Goal: Information Seeking & Learning: Learn about a topic

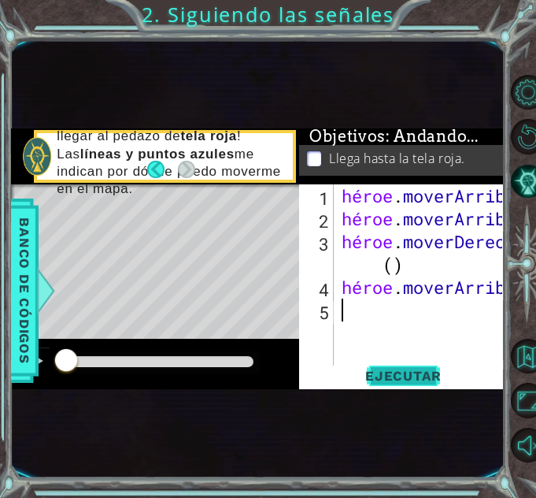
click at [395, 378] on font "Ejecutar" at bounding box center [403, 376] width 76 height 16
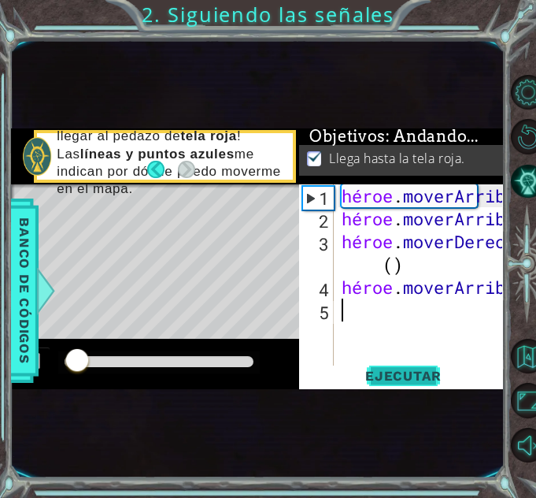
click at [394, 378] on font "Ejecutar" at bounding box center [403, 376] width 76 height 16
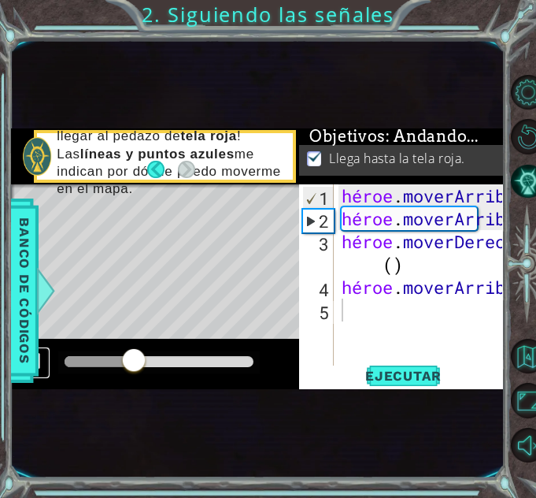
click at [43, 367] on div at bounding box center [34, 361] width 20 height 20
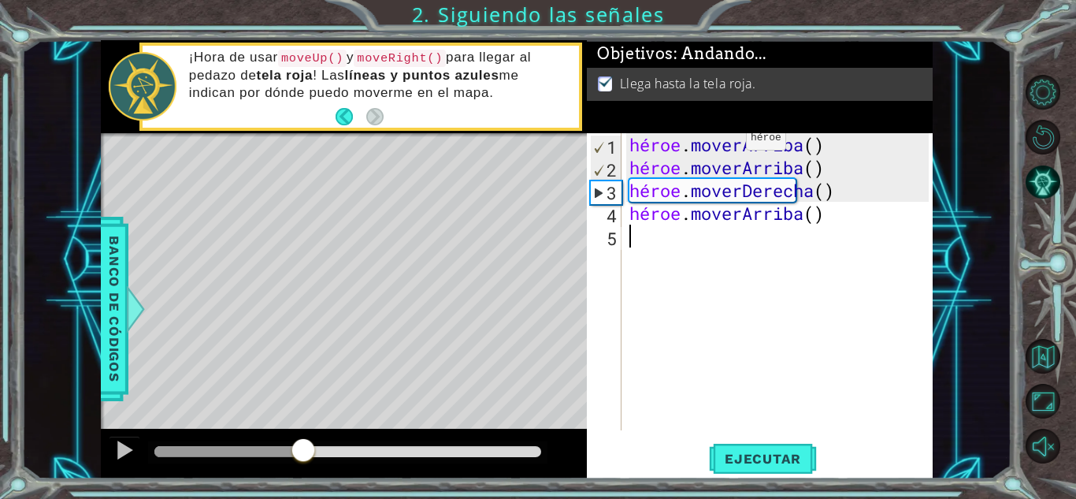
drag, startPoint x: 184, startPoint y: 441, endPoint x: 179, endPoint y: 450, distance: 10.3
click at [179, 448] on div at bounding box center [347, 452] width 399 height 22
drag, startPoint x: 179, startPoint y: 450, endPoint x: 147, endPoint y: 443, distance: 33.1
click at [154, 446] on div at bounding box center [157, 451] width 6 height 11
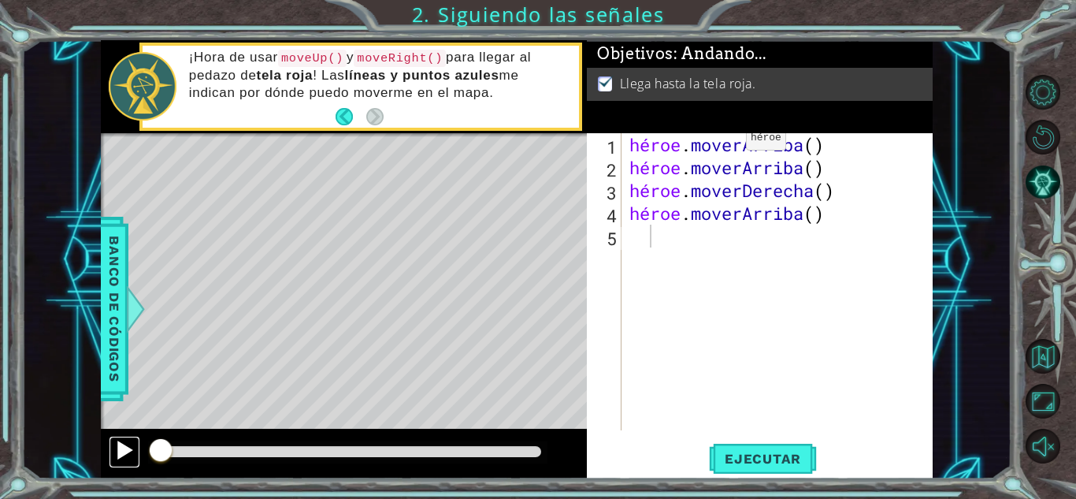
click at [134, 440] on div at bounding box center [124, 450] width 20 height 20
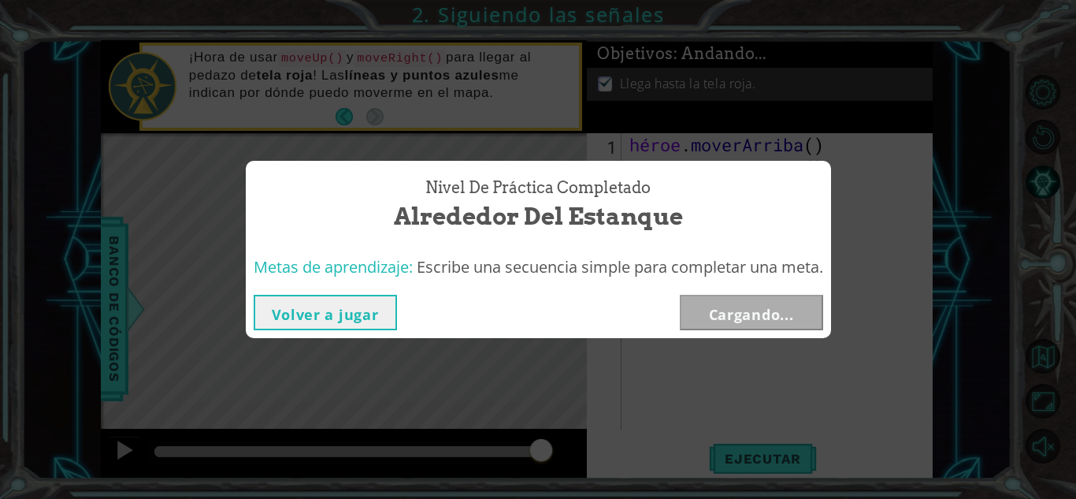
click at [367, 327] on button "Volver a jugar" at bounding box center [325, 312] width 143 height 35
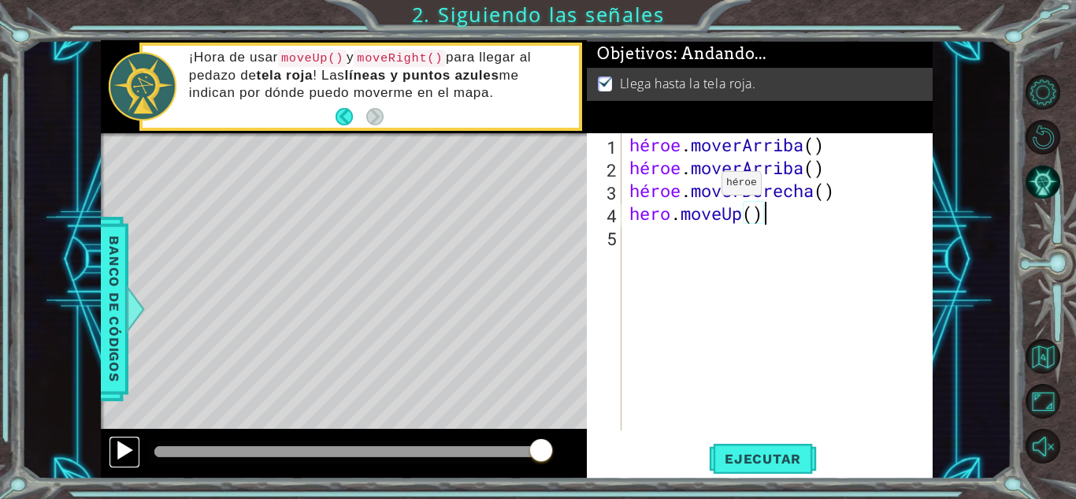
click at [114, 451] on div at bounding box center [124, 450] width 20 height 20
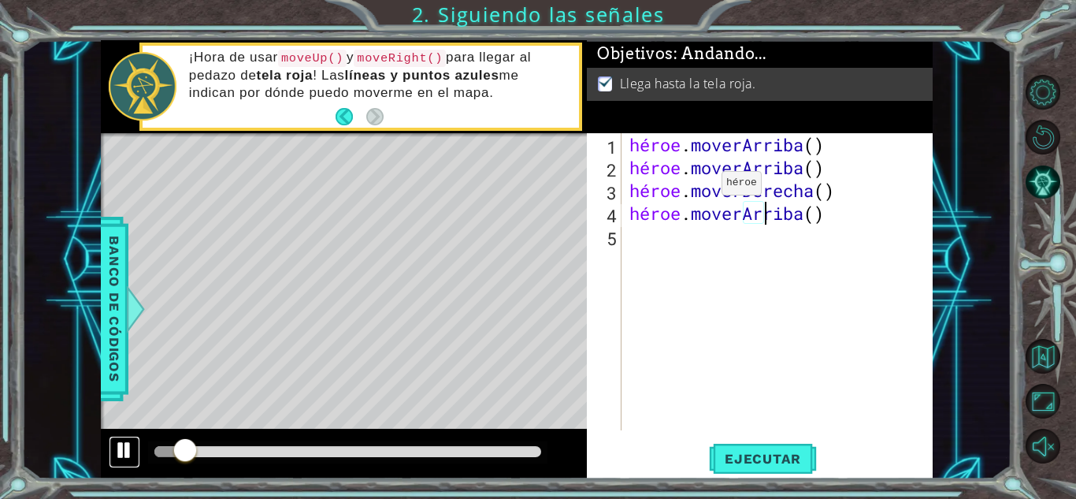
click at [121, 449] on div at bounding box center [124, 450] width 20 height 20
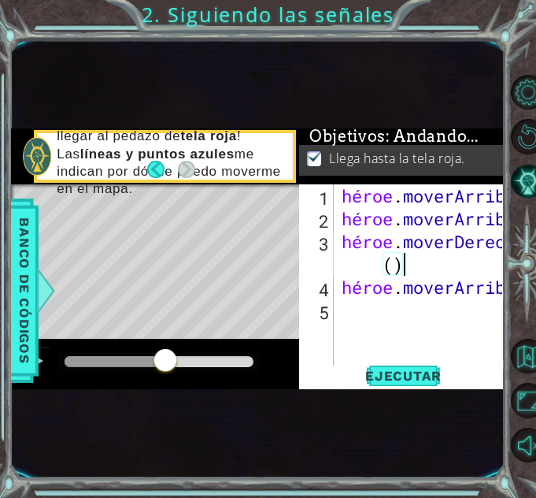
drag, startPoint x: 419, startPoint y: 262, endPoint x: 400, endPoint y: 266, distance: 19.5
click at [400, 266] on div "héroe . [PERSON_NAME] ( ) héroe . [PERSON_NAME] ( ) héroe . moverDerecha ( ) hé…" at bounding box center [425, 298] width 172 height 228
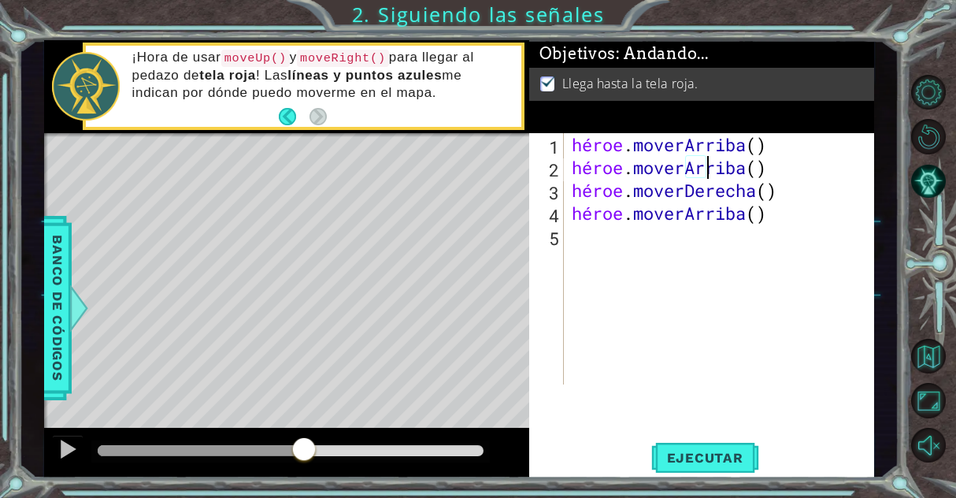
drag, startPoint x: 766, startPoint y: 162, endPoint x: 734, endPoint y: 167, distance: 32.6
click at [734, 167] on div "héroe . [PERSON_NAME] ( ) héroe . [PERSON_NAME] ( ) héroe . moverDerecha ( ) hé…" at bounding box center [724, 281] width 310 height 297
click at [703, 167] on div "héroe . [PERSON_NAME] ( ) héroe . [PERSON_NAME] ( ) héroe . moverDerecha ( ) hé…" at bounding box center [724, 281] width 310 height 297
drag, startPoint x: 752, startPoint y: 166, endPoint x: 767, endPoint y: 172, distance: 15.9
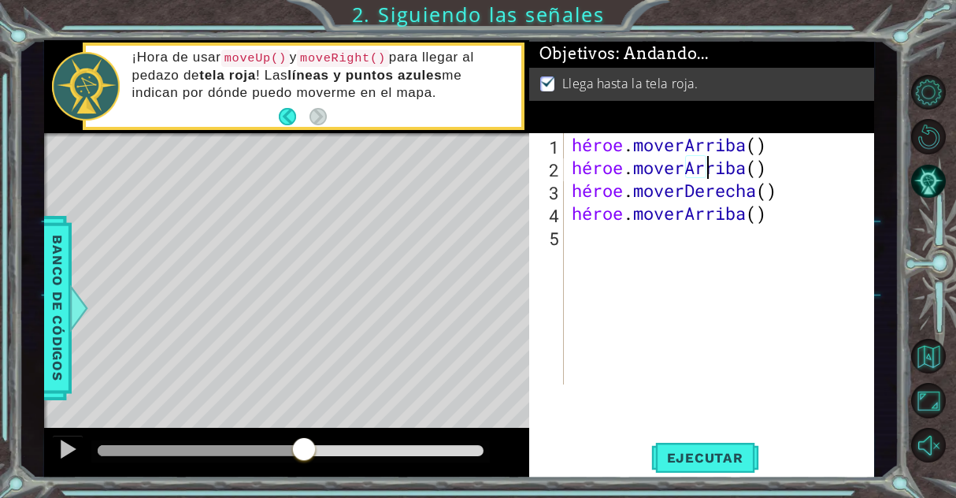
click at [767, 172] on div "héroe . [PERSON_NAME] ( ) héroe . [PERSON_NAME] ( ) héroe . moverDerecha ( ) hé…" at bounding box center [724, 281] width 310 height 297
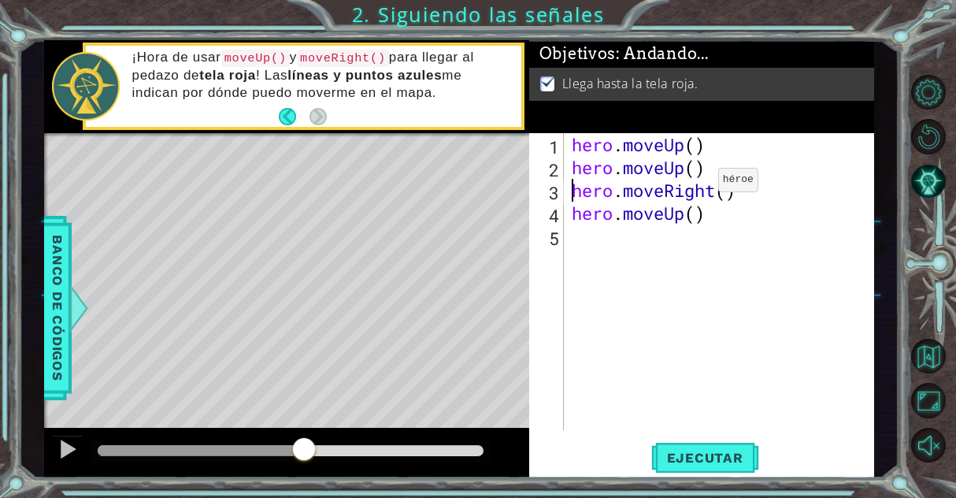
click at [695, 184] on div "hero . moveUp ( ) hero . moveUp ( ) hero . moveRight ( ) hero . moveUp ( )" at bounding box center [724, 304] width 310 height 343
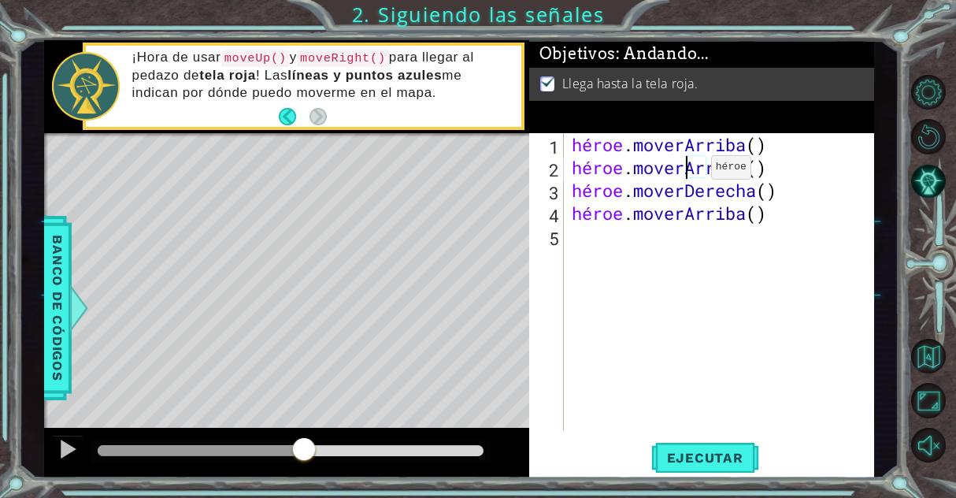
click at [688, 171] on div "héroe . [PERSON_NAME] ( ) héroe . [PERSON_NAME] ( ) héroe . moverDerecha ( ) hé…" at bounding box center [724, 304] width 310 height 343
drag, startPoint x: 694, startPoint y: 167, endPoint x: 686, endPoint y: 171, distance: 8.8
drag, startPoint x: 686, startPoint y: 171, endPoint x: 670, endPoint y: 190, distance: 25.1
click at [670, 190] on div "héroe . [PERSON_NAME] ( ) héroe . [PERSON_NAME] ( ) héroe . moverDerecha ( ) hé…" at bounding box center [724, 304] width 310 height 343
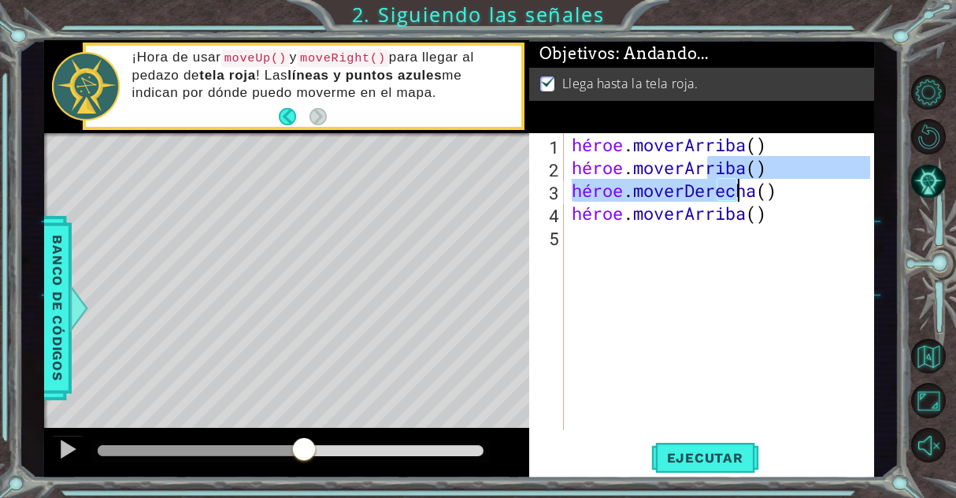
drag, startPoint x: 773, startPoint y: 176, endPoint x: 771, endPoint y: 195, distance: 19.0
click at [771, 195] on div "héroe . [PERSON_NAME] ( ) héroe . [PERSON_NAME] ( ) héroe . moverDerecha ( ) hé…" at bounding box center [724, 304] width 310 height 343
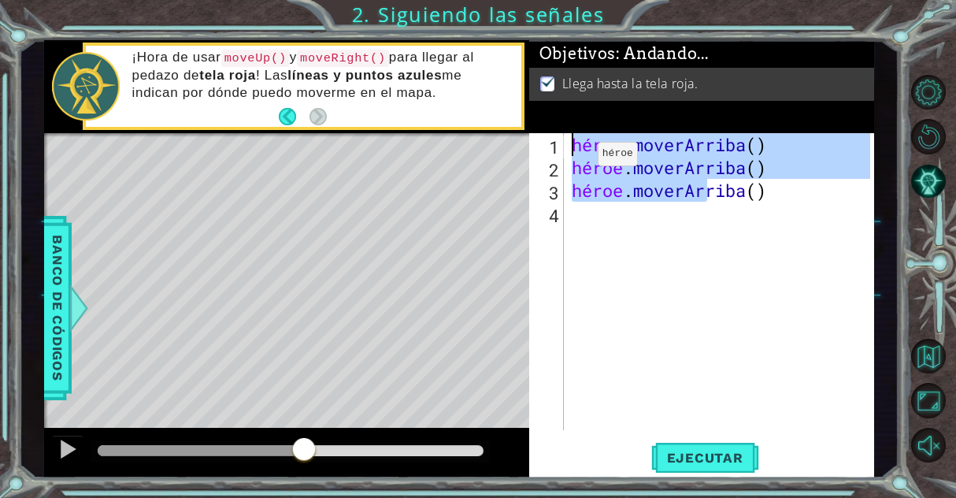
drag, startPoint x: 667, startPoint y: 184, endPoint x: 534, endPoint y: 130, distance: 143.8
click at [534, 130] on div "Objetivos : Andando... Llega hasta la tela roja. hero.moveUp() 1 2 3 4 héroe . …" at bounding box center [701, 259] width 345 height 438
type textarea "hero.moveUp() hero.moveUp()"
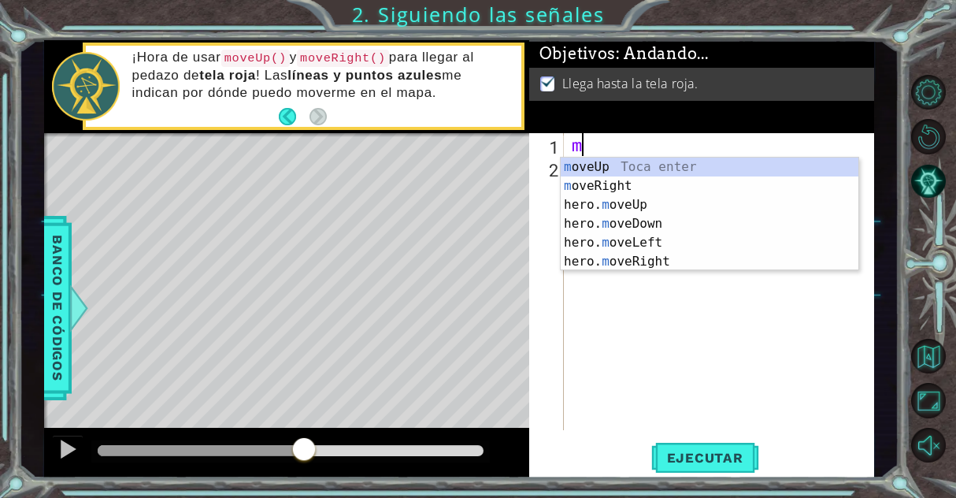
type textarea "mo"
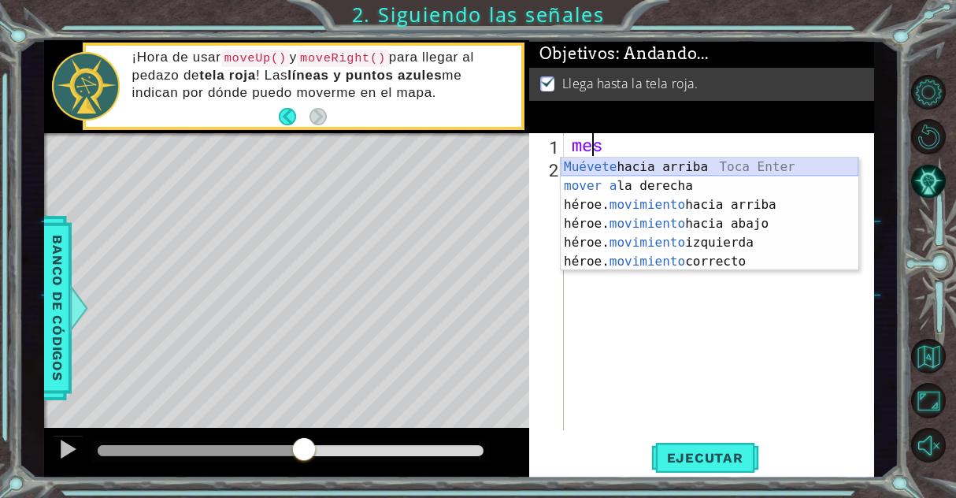
click at [720, 175] on div "Muévete hacia arriba [PERSON_NAME] Enter mover a la derecha Toca Enter héroe. m…" at bounding box center [710, 233] width 298 height 151
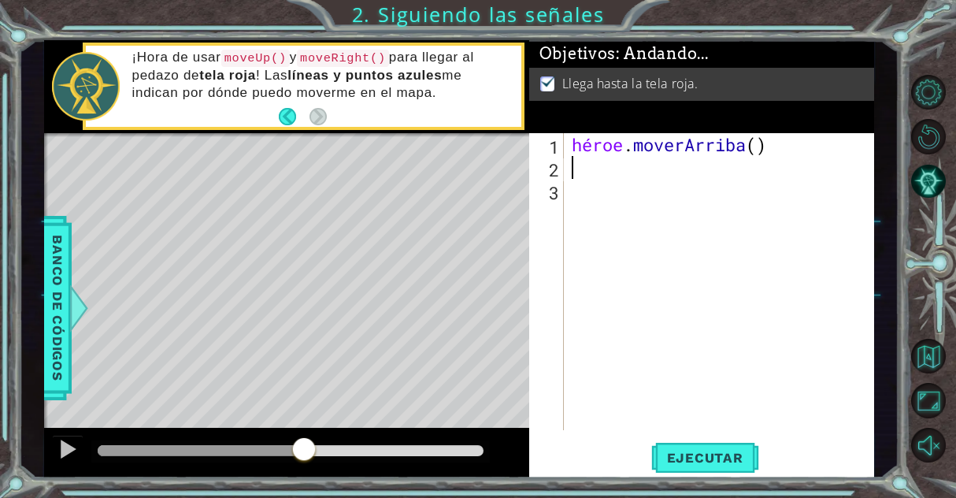
click at [681, 171] on div "héroe . moverArriba ( )" at bounding box center [724, 304] width 310 height 343
drag, startPoint x: 681, startPoint y: 171, endPoint x: 591, endPoint y: 176, distance: 90.8
click at [591, 176] on div "héroe . moverArriba ( )" at bounding box center [724, 304] width 310 height 343
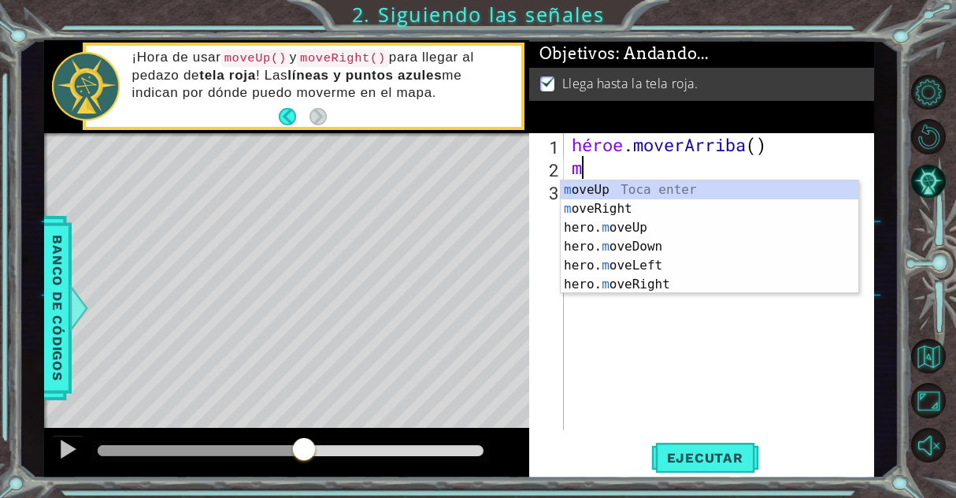
type textarea "mo"
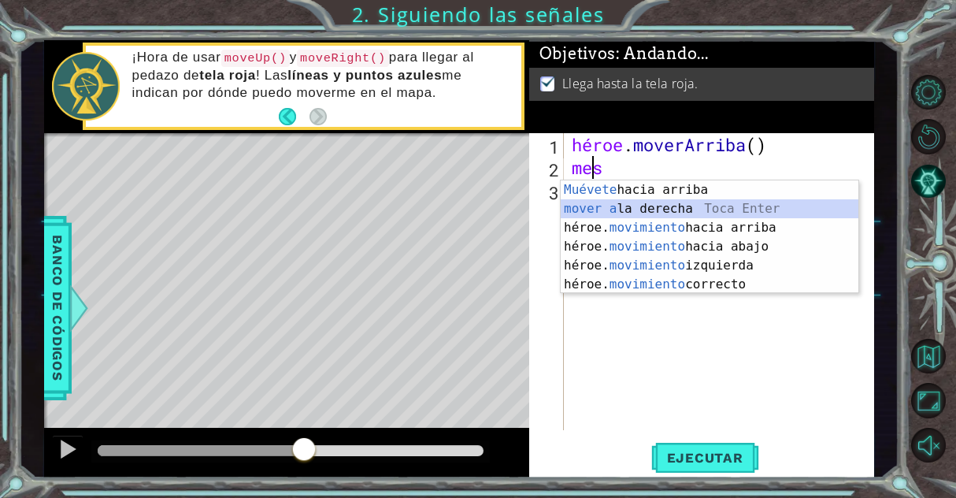
click at [688, 208] on div "Muévete hacia arriba [PERSON_NAME] Enter mover a la derecha Toca Enter héroe. m…" at bounding box center [710, 255] width 298 height 151
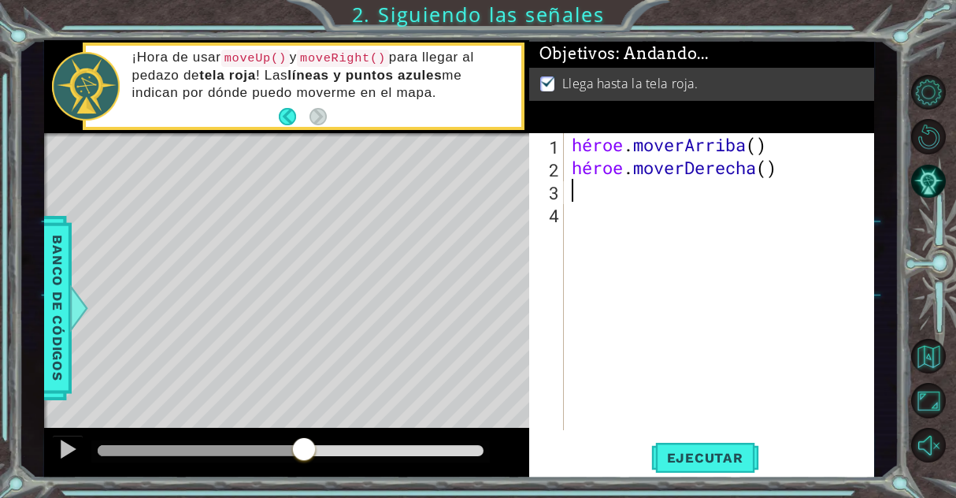
click at [633, 197] on div "héroe . [PERSON_NAME] ( ) héroe . moverDerecha ( )" at bounding box center [724, 304] width 310 height 343
drag, startPoint x: 632, startPoint y: 197, endPoint x: 598, endPoint y: 208, distance: 35.6
click at [597, 209] on div "héroe . [PERSON_NAME] ( ) héroe . moverDerecha ( )" at bounding box center [724, 304] width 310 height 343
click at [599, 191] on div "héroe . [PERSON_NAME] ( ) héroe . moverDerecha ( )" at bounding box center [724, 304] width 310 height 343
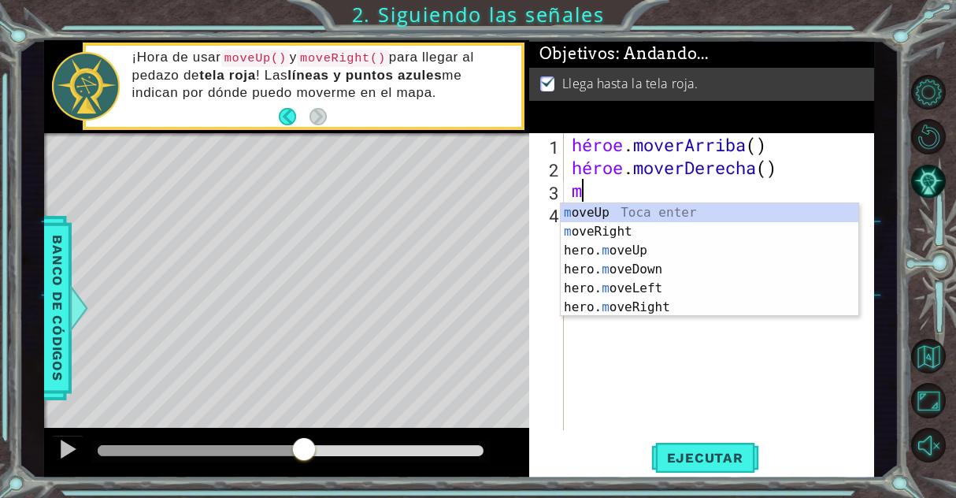
type textarea "mo"
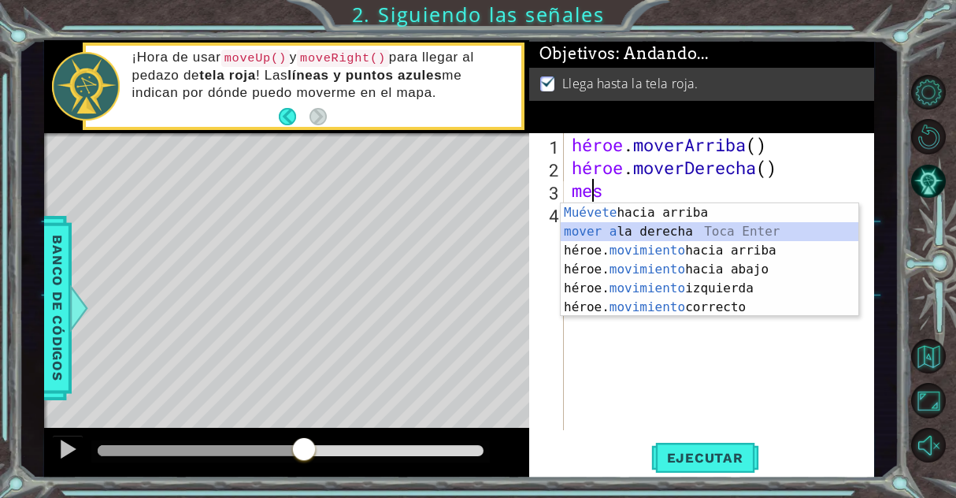
click at [618, 236] on div "Muévete hacia arriba [PERSON_NAME] Enter mover a la derecha Toca Enter héroe. m…" at bounding box center [710, 278] width 298 height 151
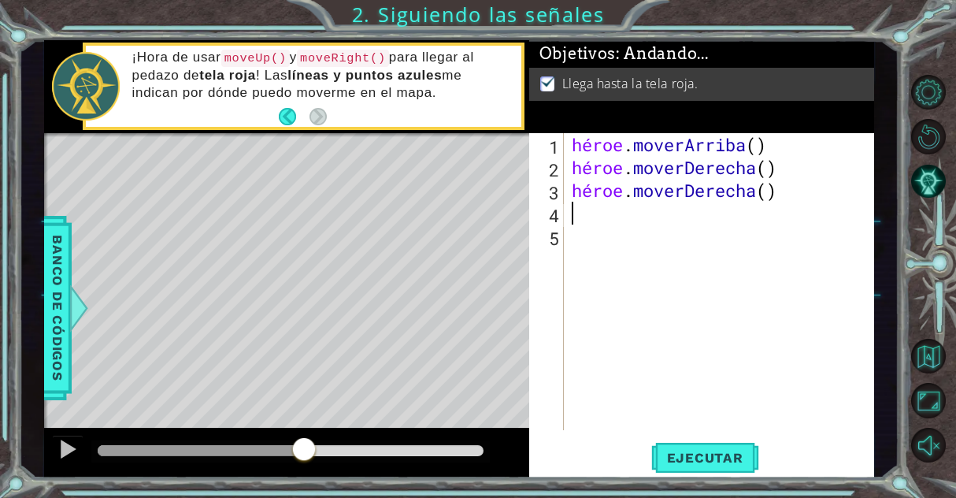
click at [607, 228] on div "héroe . [PERSON_NAME] ( ) héroe . moverDerecha ( ) héroe . moverDerecha ( )" at bounding box center [724, 304] width 310 height 343
click at [599, 219] on div "héroe . [PERSON_NAME] ( ) héroe . moverDerecha ( ) héroe . moverDerecha ( )" at bounding box center [724, 304] width 310 height 343
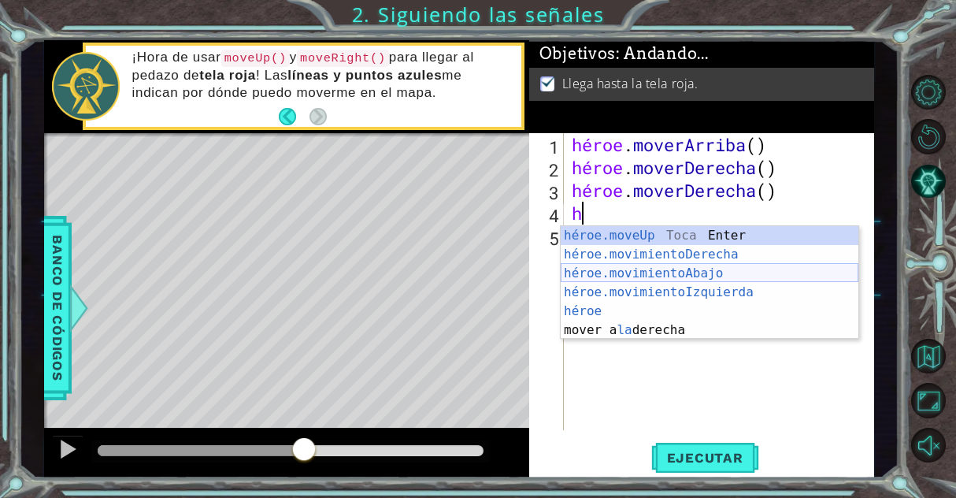
type textarea "he"
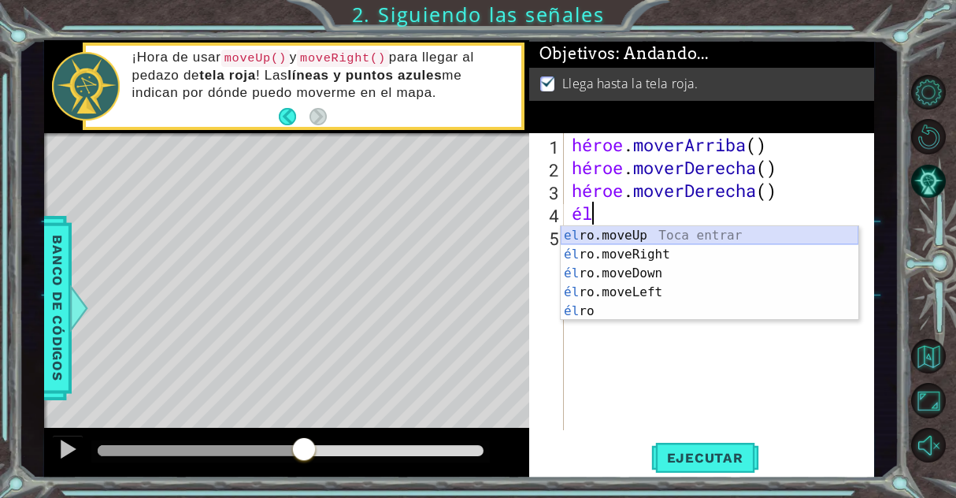
click at [671, 230] on div "el ro.moveUp Toca entrar él ro.moveRight Toca Enter él ro.moveDown Toca Enter é…" at bounding box center [710, 292] width 298 height 132
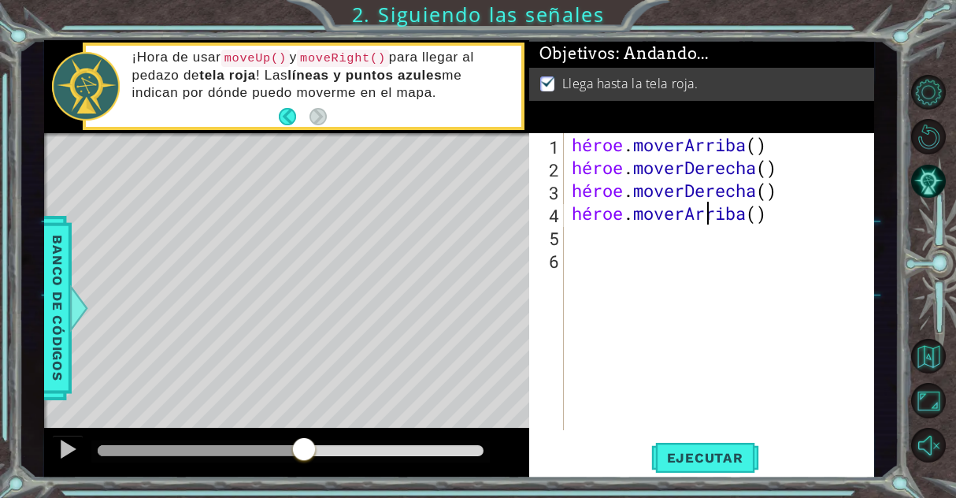
click at [796, 218] on div "héroe . [PERSON_NAME] ( ) héroe . moverDerecha ( ) héroe . moverDerecha ( ) hér…" at bounding box center [724, 304] width 310 height 343
type textarea "hero.moveUp()"
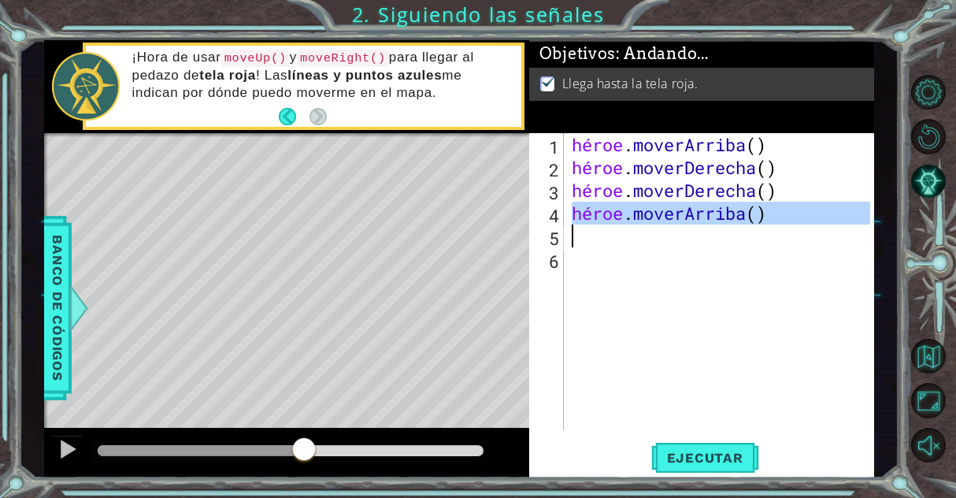
click at [684, 255] on div "héroe . [PERSON_NAME] ( ) héroe . moverDerecha ( ) héroe . moverDerecha ( ) hér…" at bounding box center [724, 304] width 310 height 343
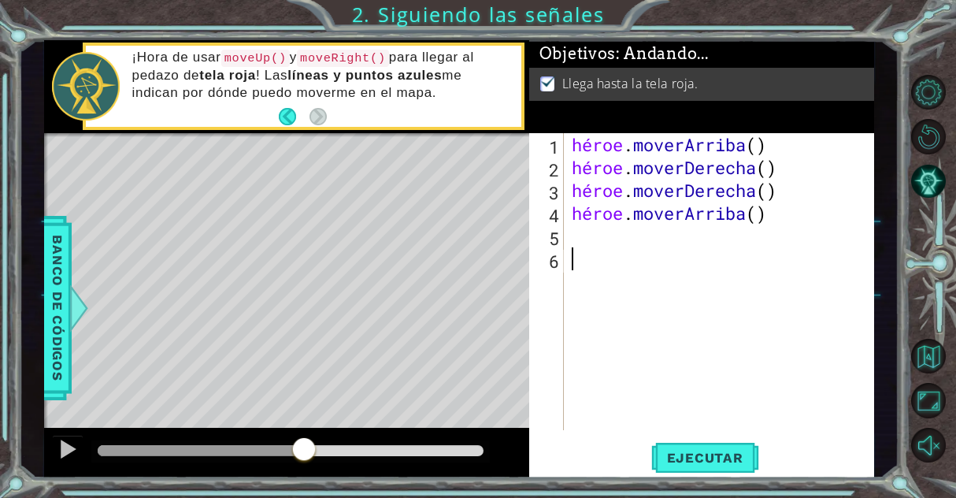
click at [664, 238] on div "héroe . [PERSON_NAME] ( ) héroe . moverDerecha ( ) héroe . moverDerecha ( ) hér…" at bounding box center [724, 304] width 310 height 343
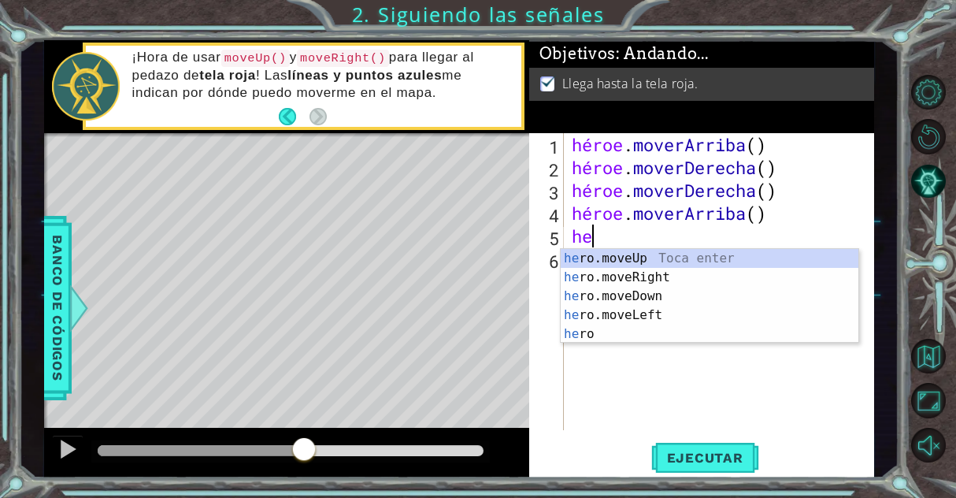
type textarea "her"
click at [639, 255] on div "her o.moveUp Toca enter her o.moveRight Toca enter her o.moveDown Toca enter he…" at bounding box center [710, 315] width 298 height 132
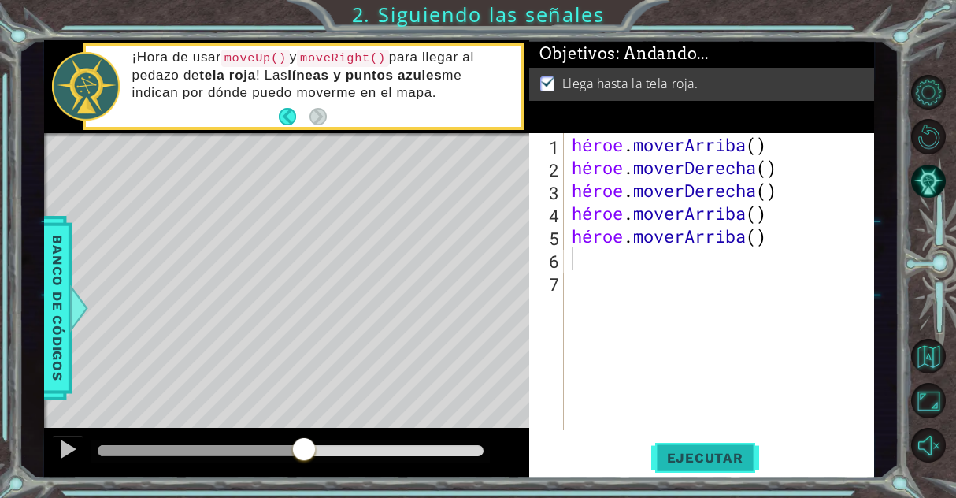
click at [723, 453] on font "Ejecutar" at bounding box center [705, 458] width 76 height 16
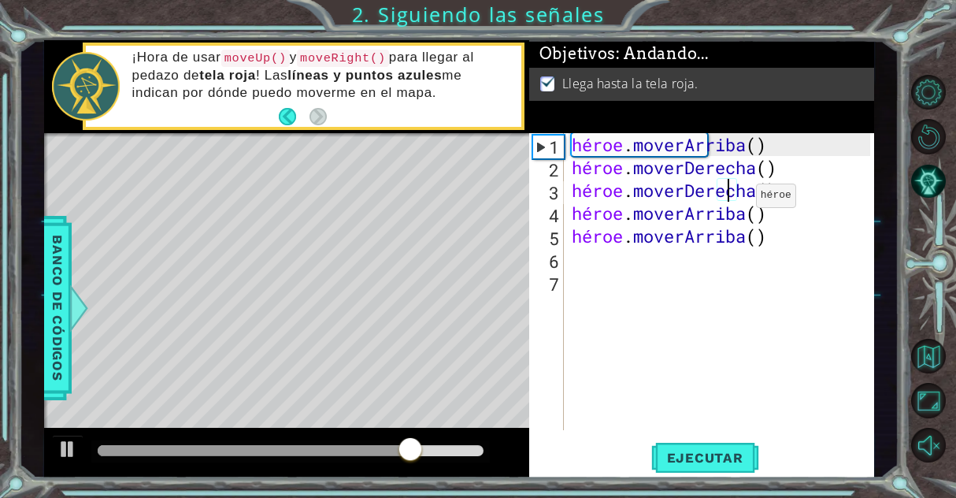
click at [733, 199] on div "héroe . [PERSON_NAME] ( ) héroe . moverDerecha ( ) héroe . moverDerecha ( ) hér…" at bounding box center [724, 304] width 310 height 343
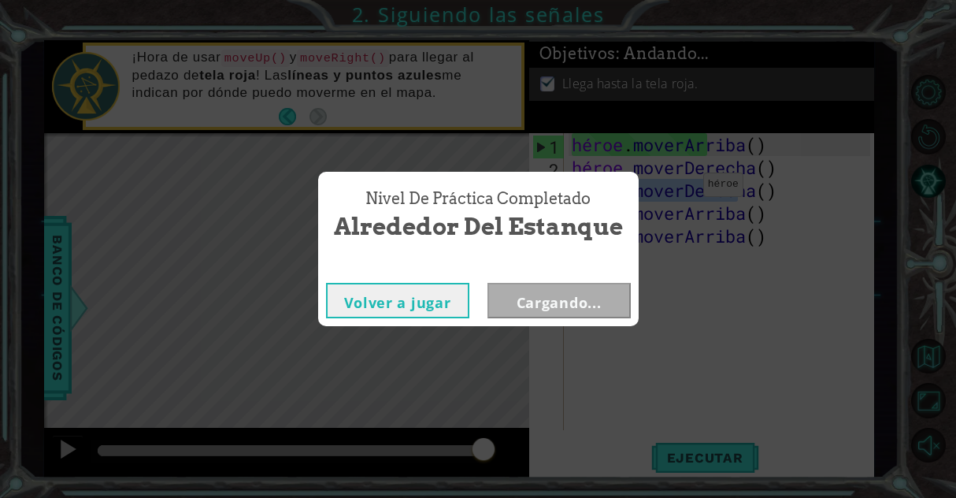
drag, startPoint x: 781, startPoint y: 190, endPoint x: 626, endPoint y: 192, distance: 155.2
click at [626, 192] on body "1 [DEMOGRAPHIC_DATA] XXXXXXXXXXXXXXXXXXXXXXXXXXXXXXXXXXXXXXXXXXXXXXXXXXXXXXXXXX…" at bounding box center [478, 249] width 956 height 498
click at [411, 292] on button "Volver a jugar" at bounding box center [397, 300] width 143 height 35
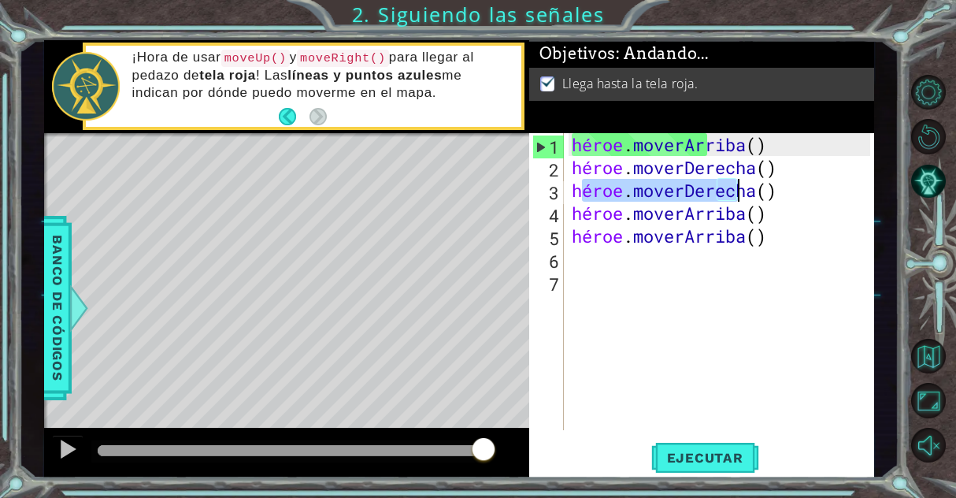
drag, startPoint x: 578, startPoint y: 191, endPoint x: 792, endPoint y: 191, distance: 213.5
click at [792, 191] on div "héroe . [PERSON_NAME] ( ) héroe . moverDerecha ( ) héroe . moverDerecha ( ) hér…" at bounding box center [724, 304] width 310 height 343
type textarea "h"
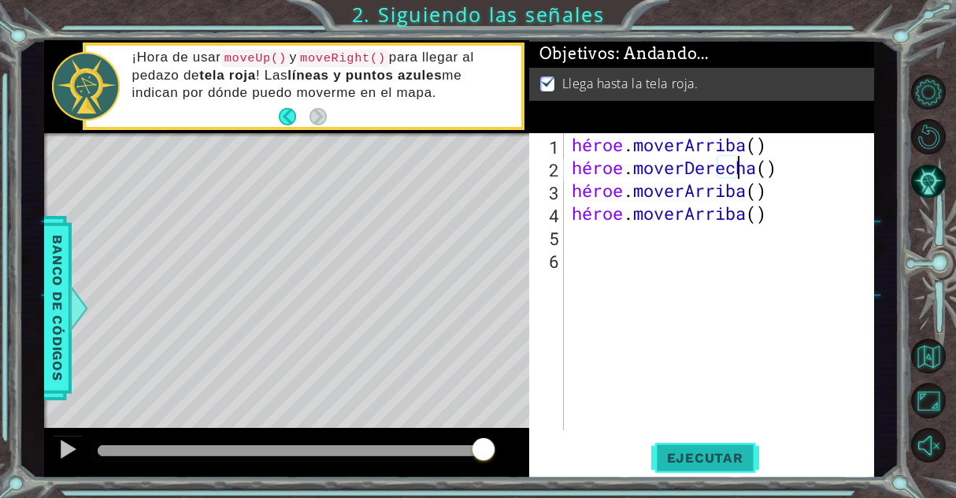
click at [703, 456] on font "Ejecutar" at bounding box center [705, 458] width 76 height 16
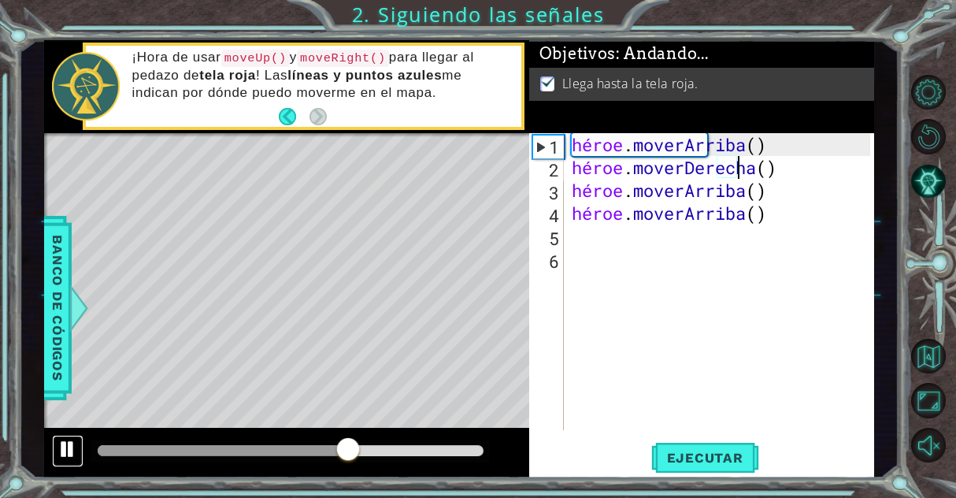
click at [67, 444] on div at bounding box center [68, 449] width 20 height 20
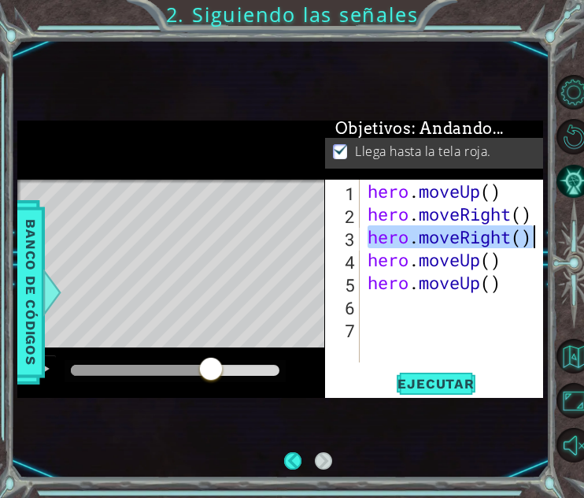
type textarea "her"
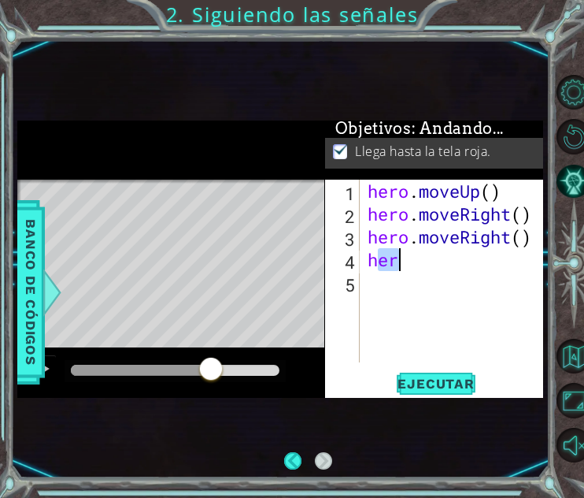
type textarea "her"
type textarea "mo"
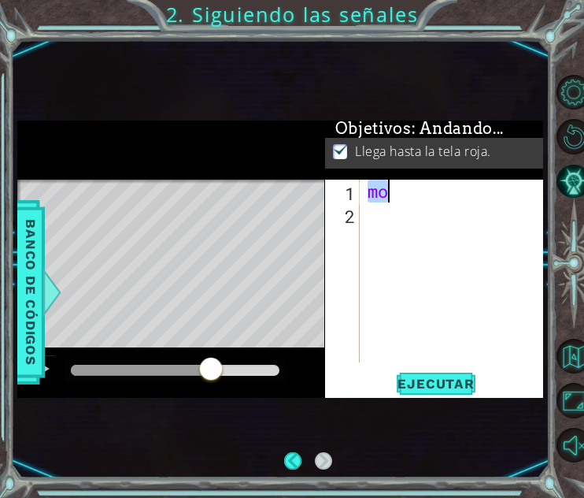
type textarea "hero.moveUp()"
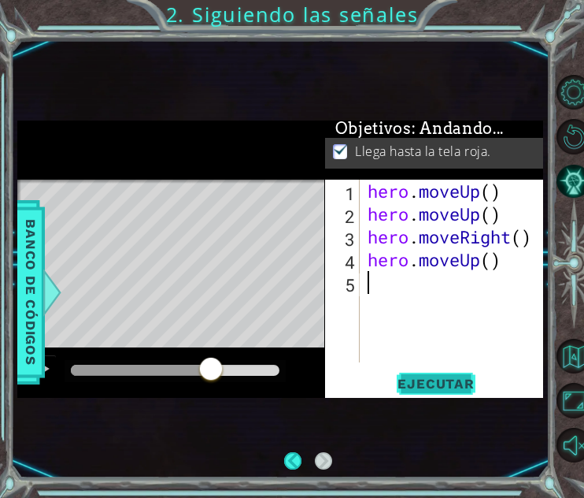
click at [433, 374] on button "Ejecutar" at bounding box center [436, 384] width 108 height 22
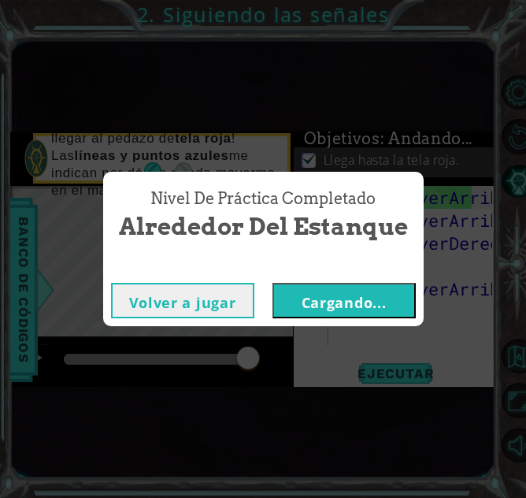
click at [195, 305] on font "Volver a jugar" at bounding box center [182, 302] width 107 height 19
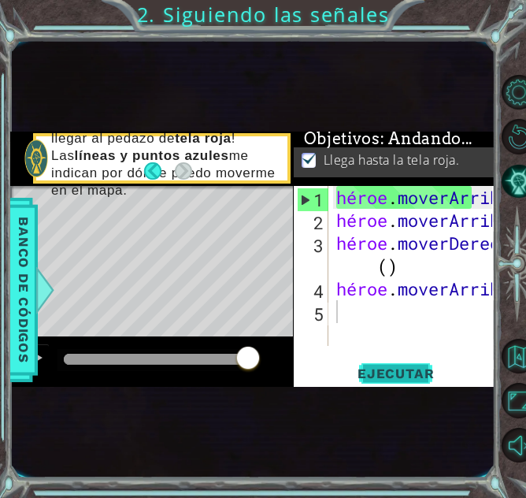
click at [432, 371] on font "Ejecutar" at bounding box center [396, 373] width 76 height 16
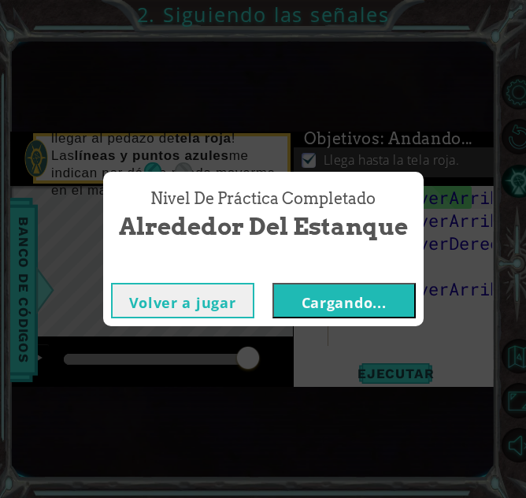
click at [306, 308] on font "Cargando..." at bounding box center [344, 302] width 85 height 19
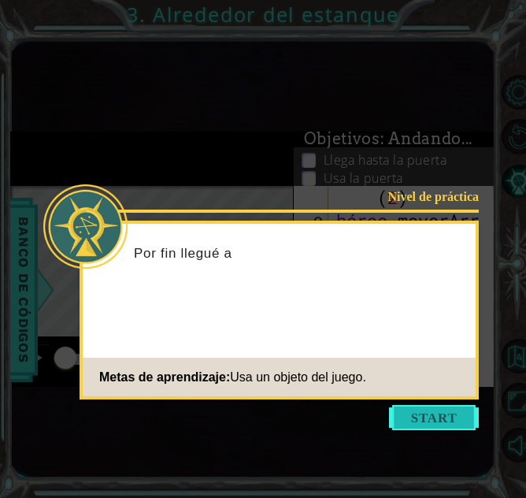
scroll to position [23, 0]
click at [414, 419] on button "Comenzar" at bounding box center [434, 417] width 90 height 25
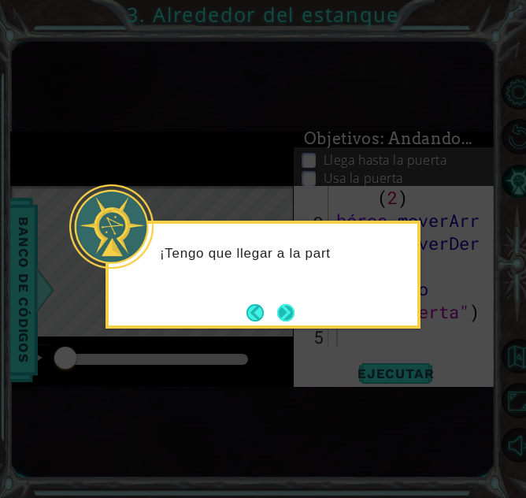
click at [281, 305] on button "Próximo" at bounding box center [286, 312] width 20 height 20
click at [283, 307] on button "Próximo" at bounding box center [285, 312] width 17 height 17
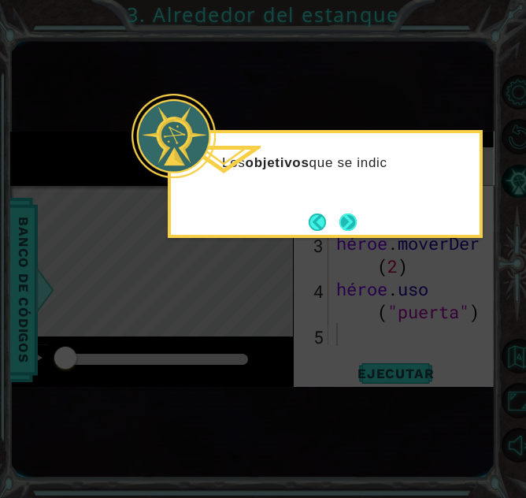
click at [349, 228] on button "Próximo" at bounding box center [348, 221] width 17 height 17
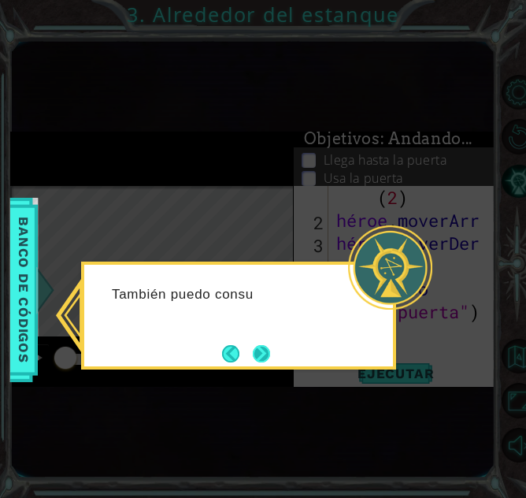
click at [254, 360] on button "Próximo" at bounding box center [261, 353] width 17 height 17
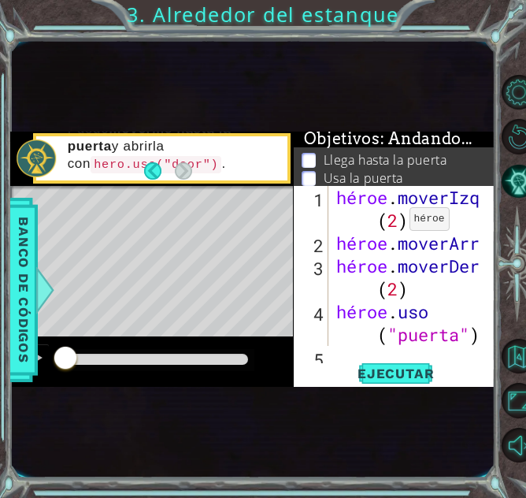
scroll to position [0, 0]
click at [404, 369] on font "Ejecutar" at bounding box center [396, 373] width 76 height 16
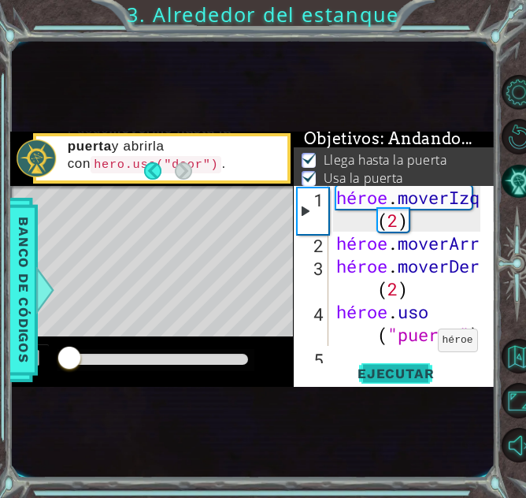
click at [404, 369] on font "Ejecutar" at bounding box center [396, 373] width 76 height 16
click at [307, 205] on div "1" at bounding box center [313, 211] width 31 height 46
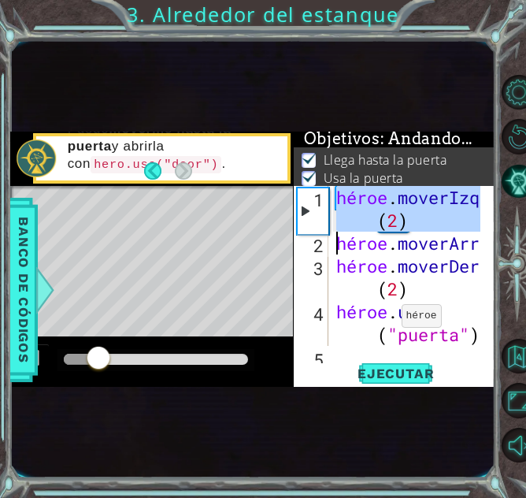
drag, startPoint x: 313, startPoint y: 217, endPoint x: 309, endPoint y: 229, distance: 12.5
click at [312, 230] on div "1" at bounding box center [313, 211] width 31 height 46
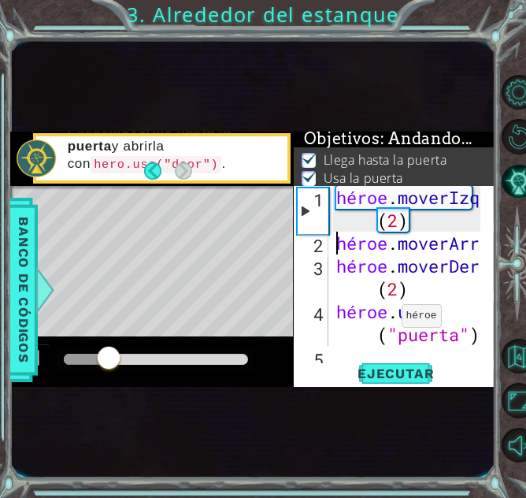
click at [302, 221] on div "1" at bounding box center [313, 211] width 31 height 46
type textarea "hero.moveUp(2)"
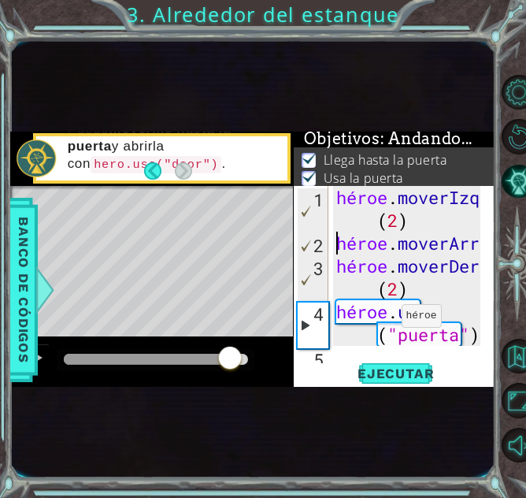
drag, startPoint x: 186, startPoint y: 357, endPoint x: 229, endPoint y: 355, distance: 43.4
click at [229, 355] on div at bounding box center [156, 359] width 184 height 11
click at [236, 354] on div at bounding box center [235, 359] width 28 height 28
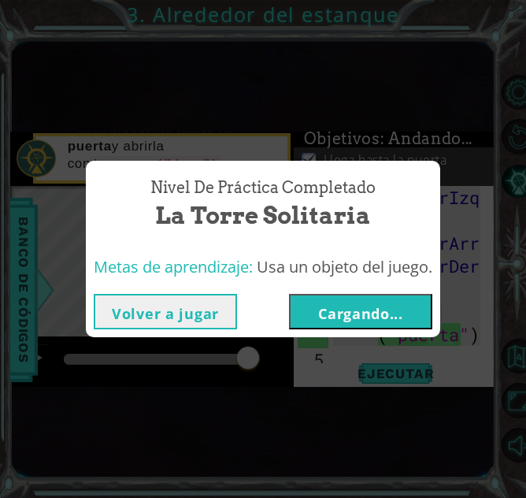
click at [378, 320] on font "Cargando..." at bounding box center [360, 313] width 85 height 19
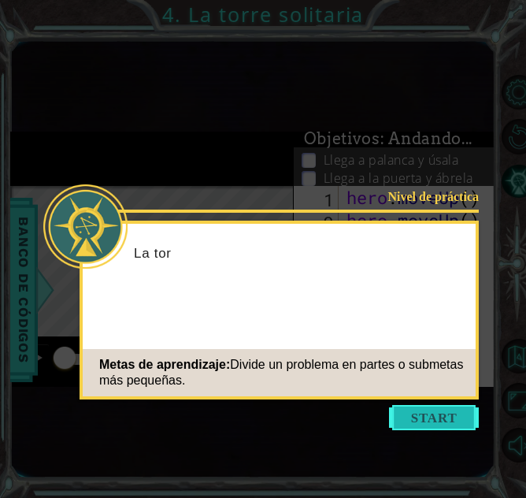
click at [399, 425] on button "Start" at bounding box center [434, 417] width 90 height 25
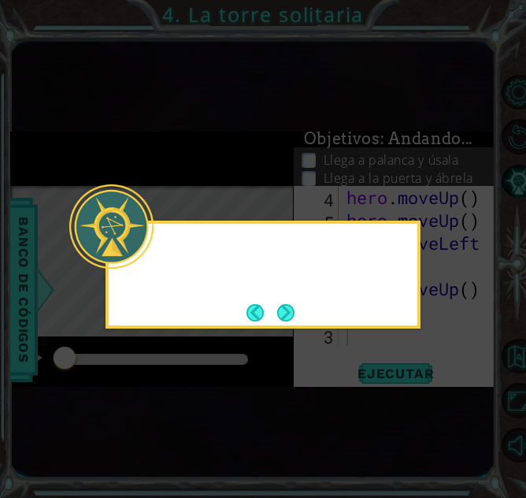
drag, startPoint x: 343, startPoint y: 266, endPoint x: 113, endPoint y: 257, distance: 231.0
click at [342, 266] on div at bounding box center [263, 252] width 309 height 45
click at [312, 284] on div "Mmm.." at bounding box center [263, 261] width 309 height 62
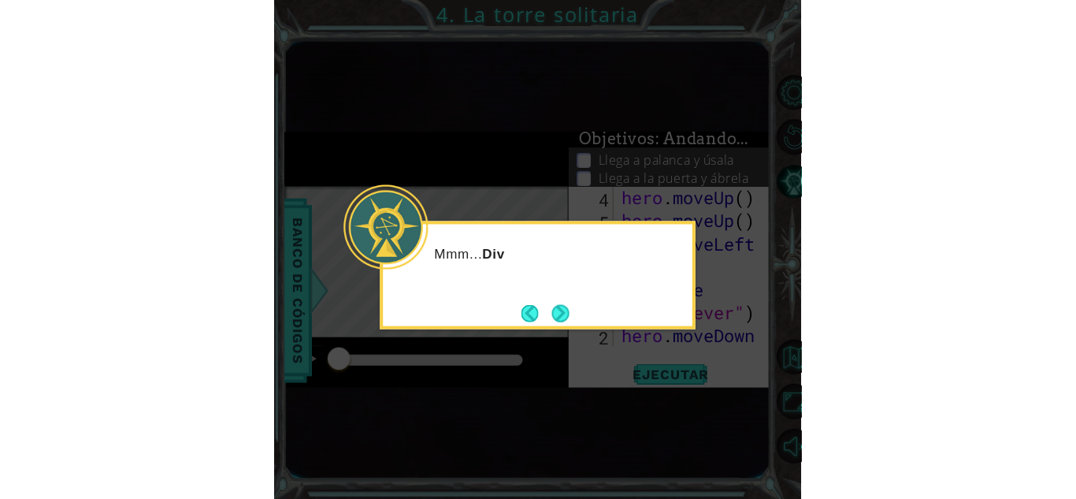
scroll to position [0, 0]
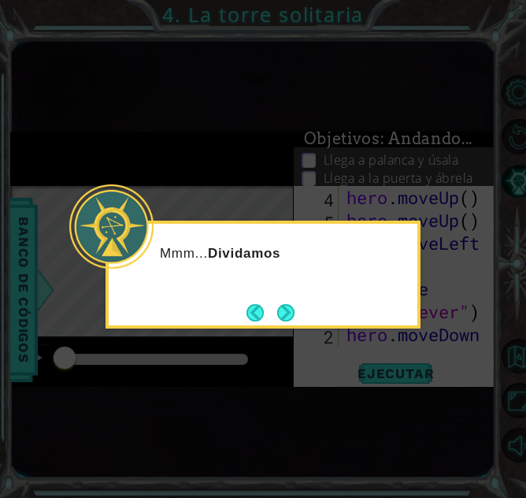
click at [309, 310] on div "Mmm... Dividamos" at bounding box center [263, 275] width 315 height 108
click at [306, 312] on div "Mmm... Dividamos este problema en" at bounding box center [263, 275] width 315 height 108
click at [291, 313] on button "Próximo" at bounding box center [286, 312] width 18 height 18
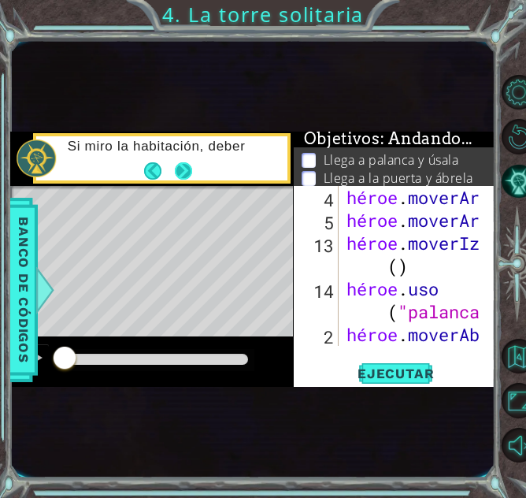
click at [181, 180] on button "Próximo" at bounding box center [183, 170] width 19 height 19
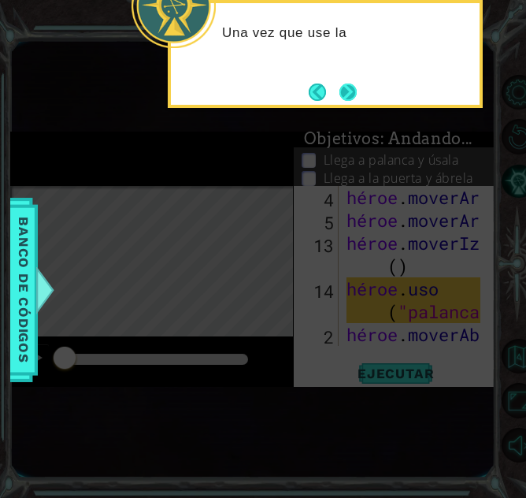
click at [351, 101] on button "Próximo" at bounding box center [349, 92] width 18 height 18
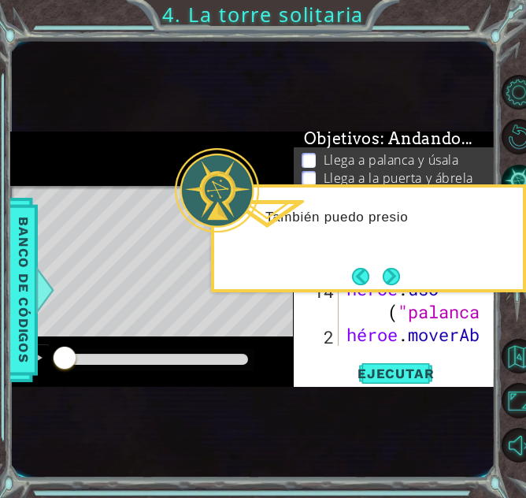
click at [400, 258] on div "También puedo presio" at bounding box center [368, 238] width 315 height 108
click at [391, 284] on button "Next" at bounding box center [392, 276] width 18 height 18
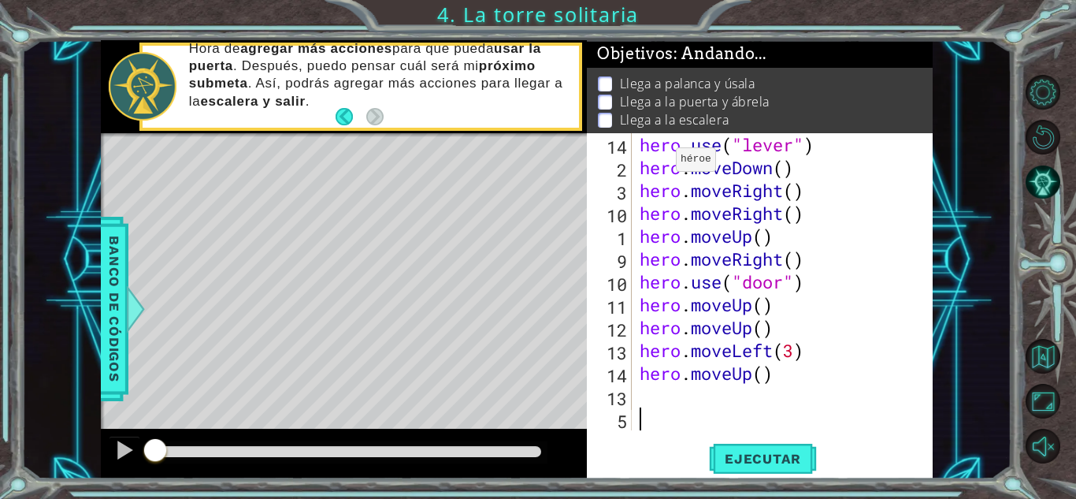
scroll to position [69, 0]
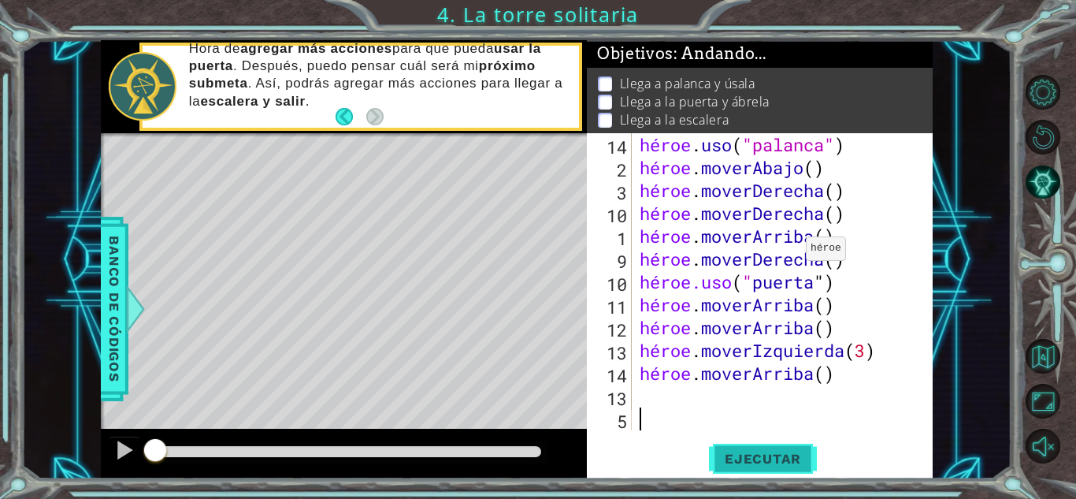
click at [776, 456] on font "Ejecutar" at bounding box center [763, 459] width 76 height 16
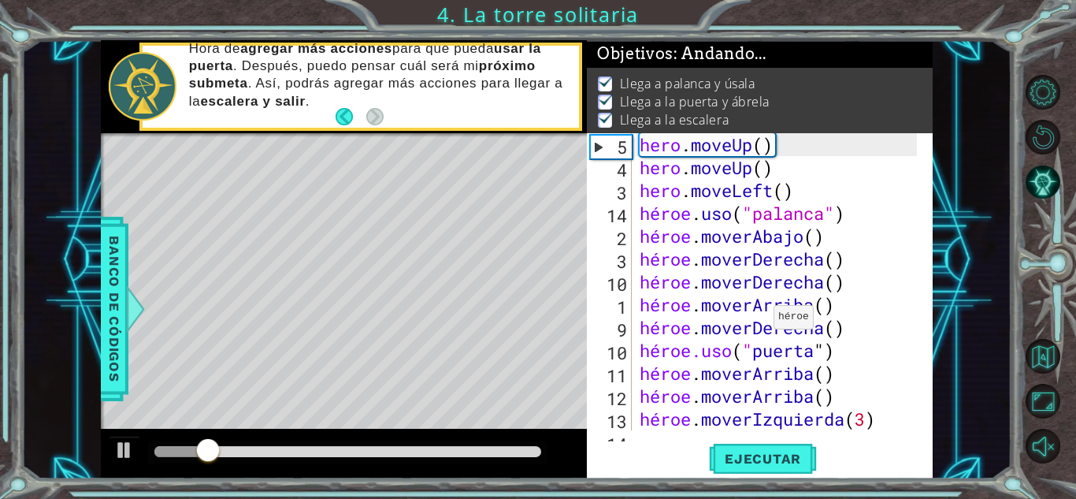
scroll to position [0, 0]
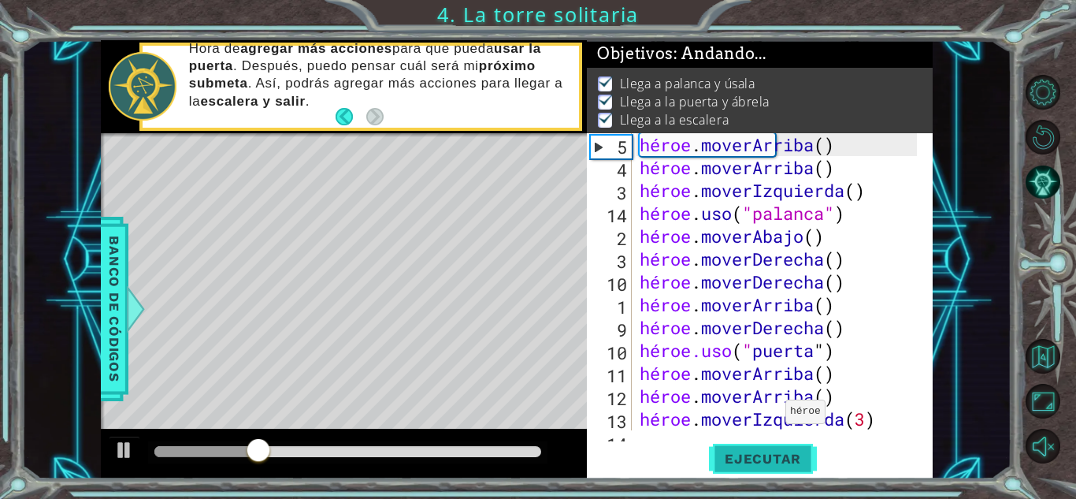
click at [747, 458] on font "Ejecutar" at bounding box center [763, 459] width 76 height 16
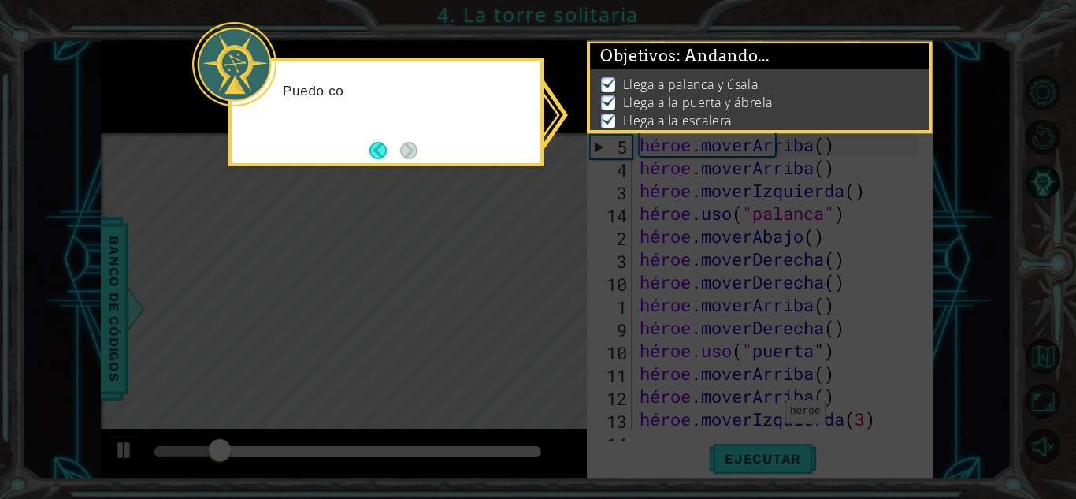
click at [654, 229] on icon at bounding box center [538, 249] width 1076 height 499
click at [372, 152] on button "Atrás" at bounding box center [384, 150] width 31 height 17
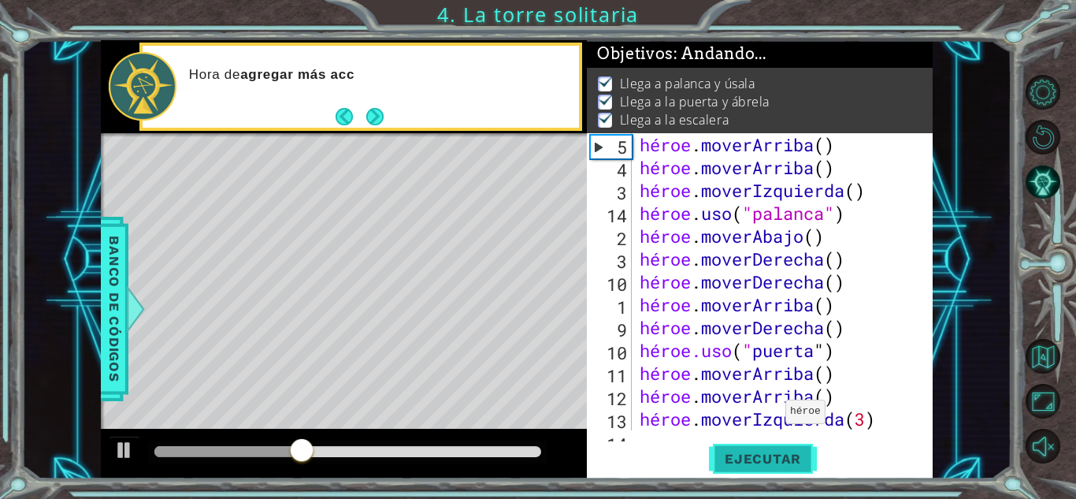
click at [733, 468] on button "Ejecutar" at bounding box center [763, 458] width 108 height 35
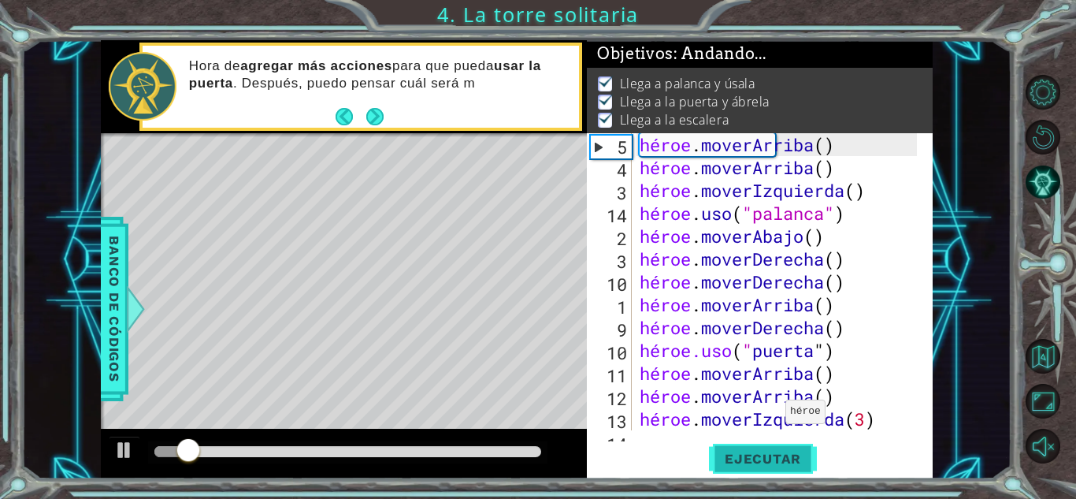
click at [744, 468] on button "Ejecutar" at bounding box center [763, 458] width 108 height 35
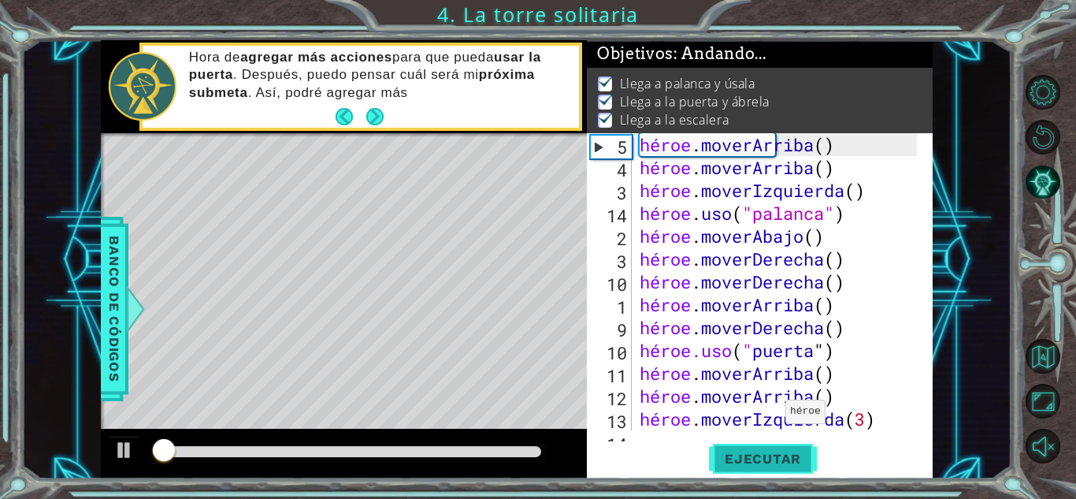
click at [746, 466] on font "Ejecutar" at bounding box center [763, 459] width 76 height 16
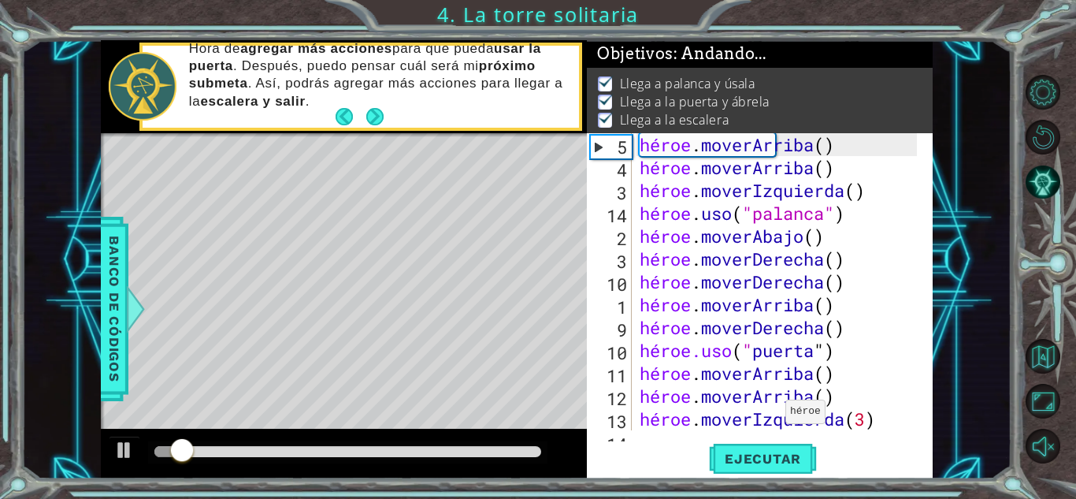
click at [106, 447] on div at bounding box center [344, 454] width 486 height 50
click at [118, 443] on div at bounding box center [124, 450] width 20 height 20
click at [734, 455] on font "Ejecutar" at bounding box center [763, 459] width 76 height 16
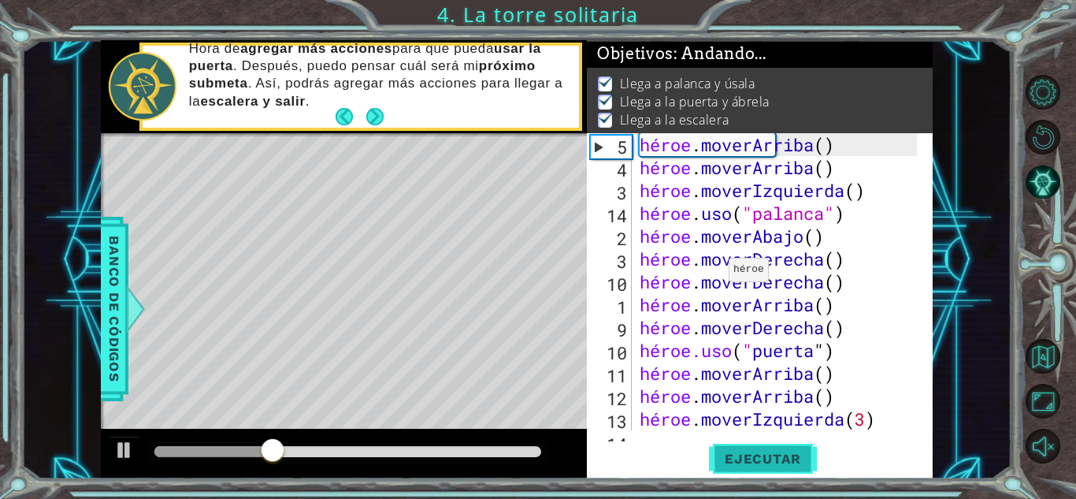
click at [734, 455] on font "Ejecutar" at bounding box center [763, 459] width 76 height 16
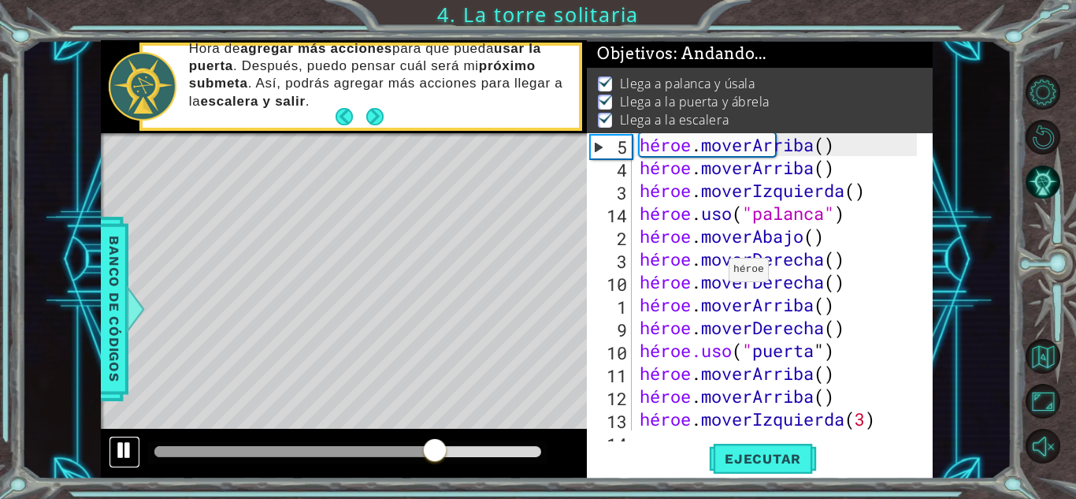
click at [116, 453] on div at bounding box center [124, 450] width 20 height 20
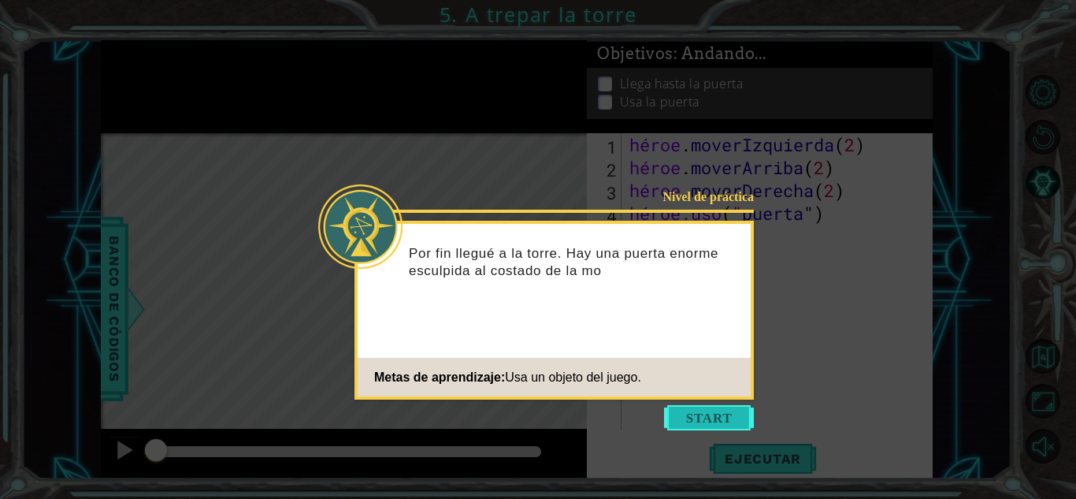
click at [693, 413] on button "Comenzar" at bounding box center [709, 417] width 90 height 25
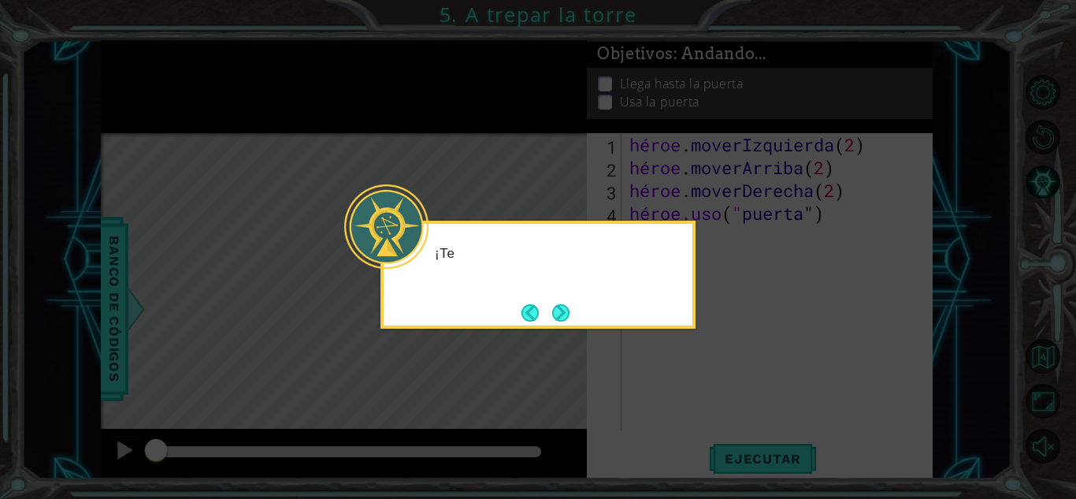
click at [690, 410] on icon at bounding box center [538, 249] width 1076 height 499
click at [580, 310] on div "¡Tengo que llegar a la parte s" at bounding box center [537, 275] width 315 height 108
click at [562, 314] on button "Próximo" at bounding box center [560, 312] width 17 height 17
click at [562, 314] on button "Next" at bounding box center [560, 312] width 18 height 18
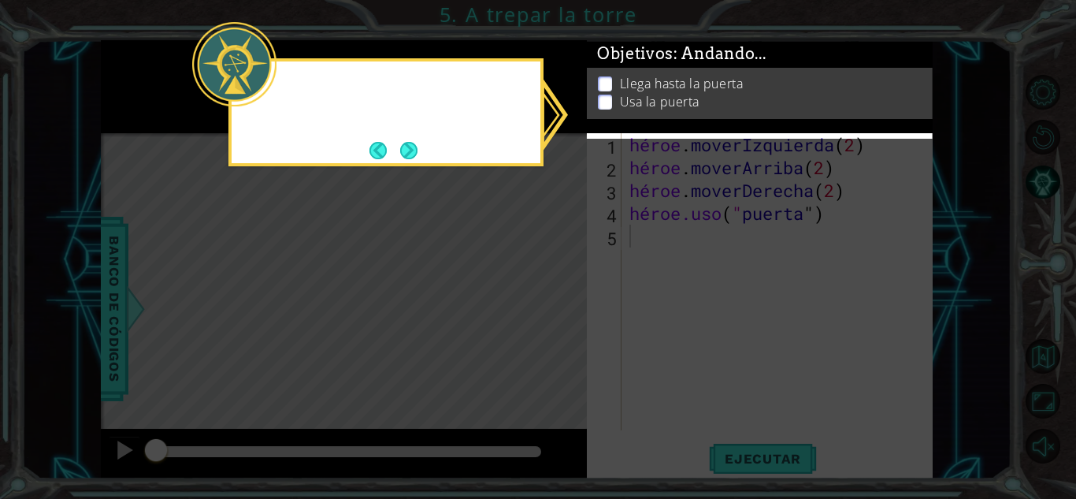
click at [563, 314] on icon at bounding box center [538, 249] width 1076 height 499
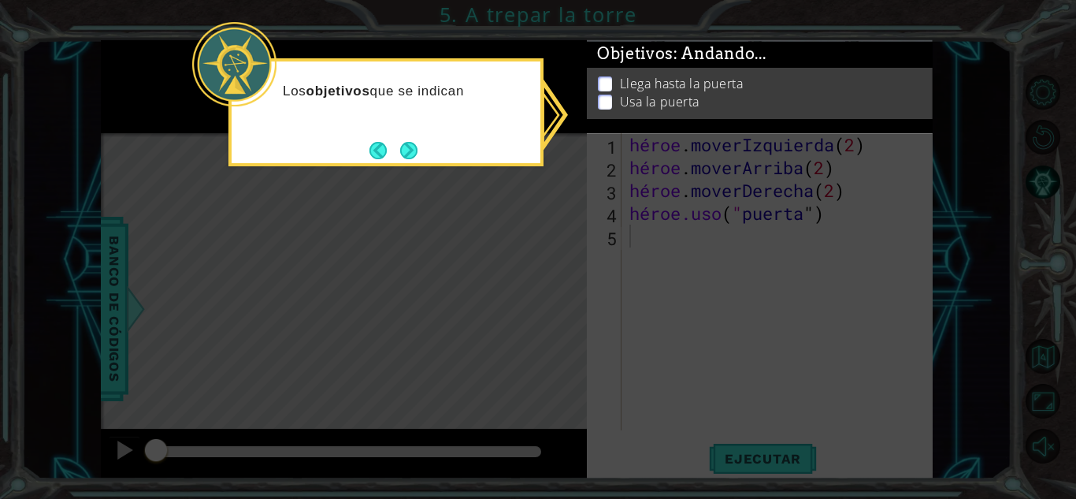
click at [405, 147] on button "Próximo" at bounding box center [408, 150] width 17 height 17
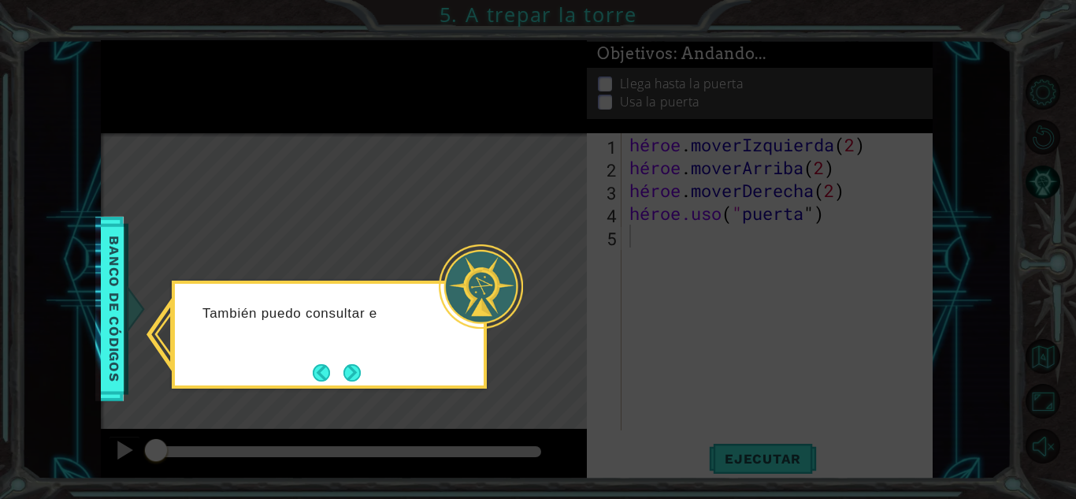
click at [349, 372] on button "Próximo" at bounding box center [351, 372] width 17 height 17
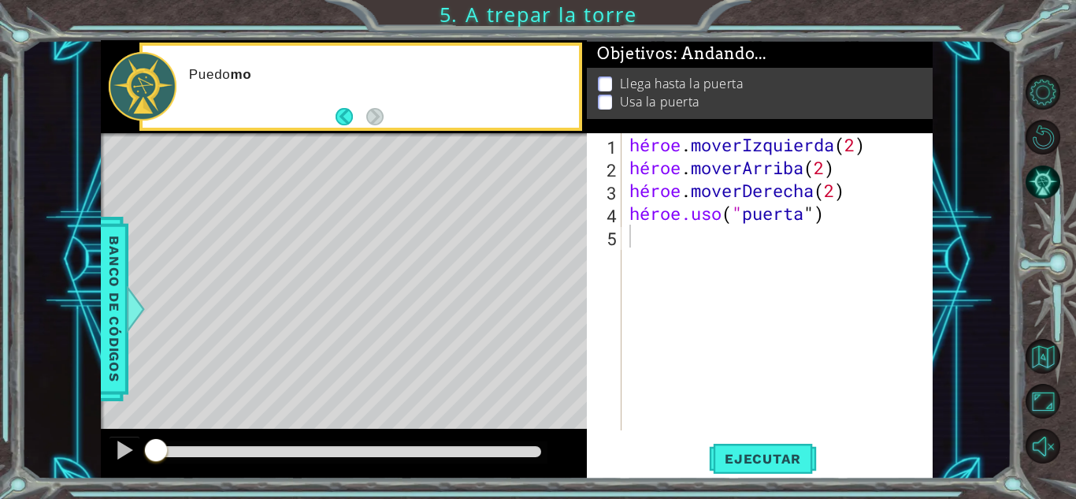
click at [419, 363] on div "Mapa de niveles" at bounding box center [465, 365] width 728 height 464
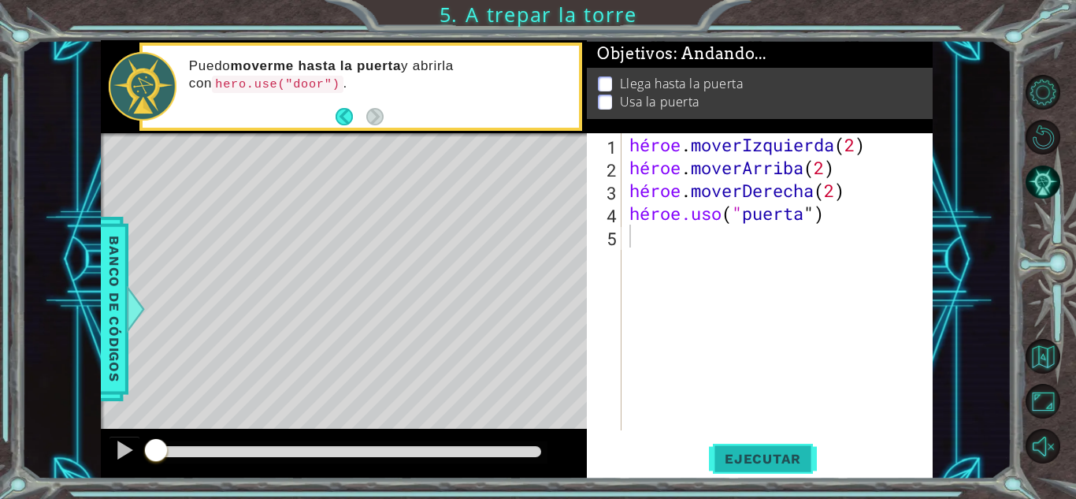
click at [750, 450] on button "Ejecutar" at bounding box center [763, 458] width 108 height 35
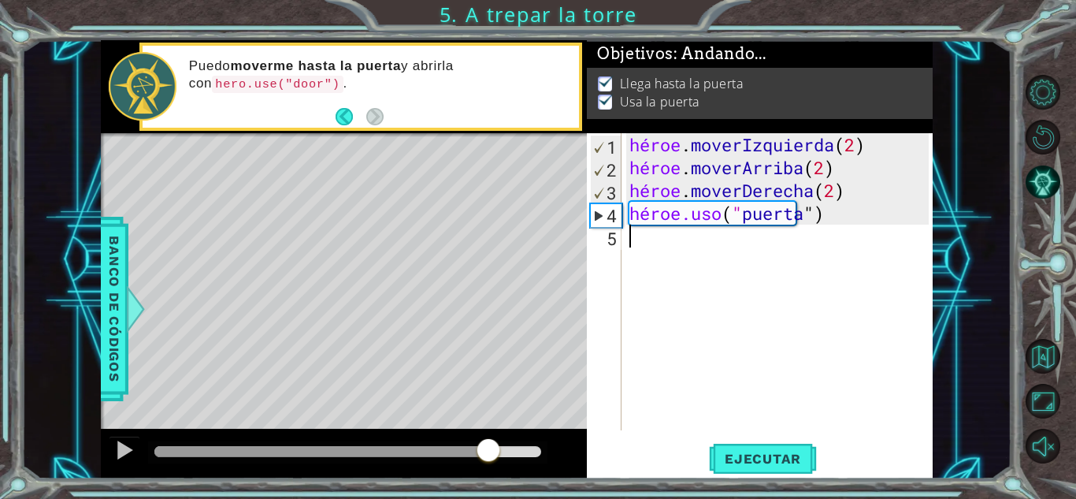
click at [490, 448] on div at bounding box center [347, 451] width 387 height 11
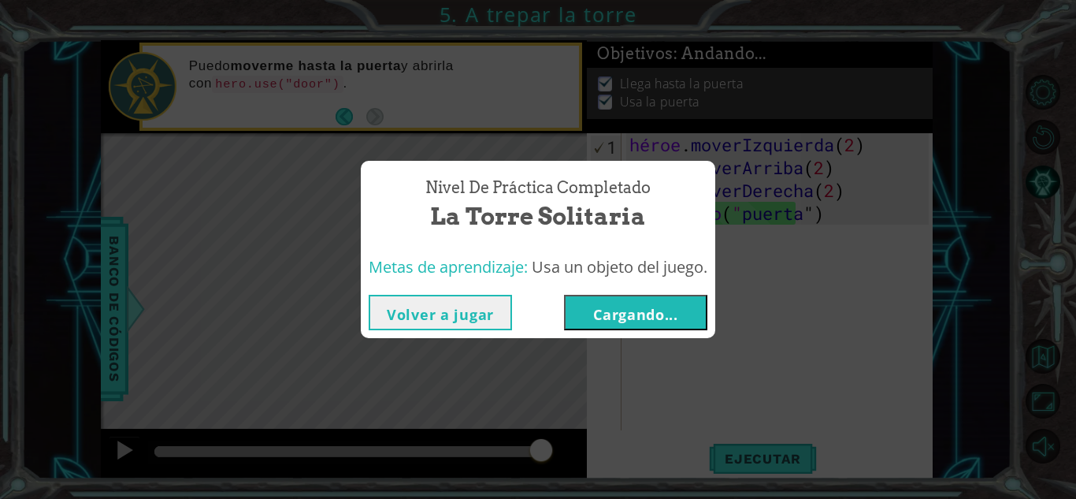
click at [643, 328] on button "Cargando..." at bounding box center [635, 312] width 143 height 35
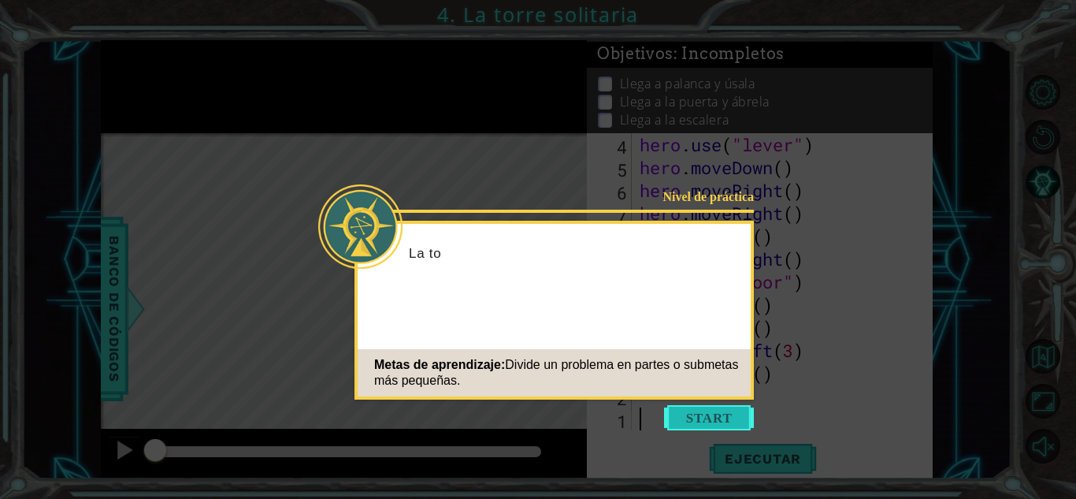
scroll to position [69, 0]
click at [721, 418] on button "Comenzar" at bounding box center [709, 417] width 90 height 25
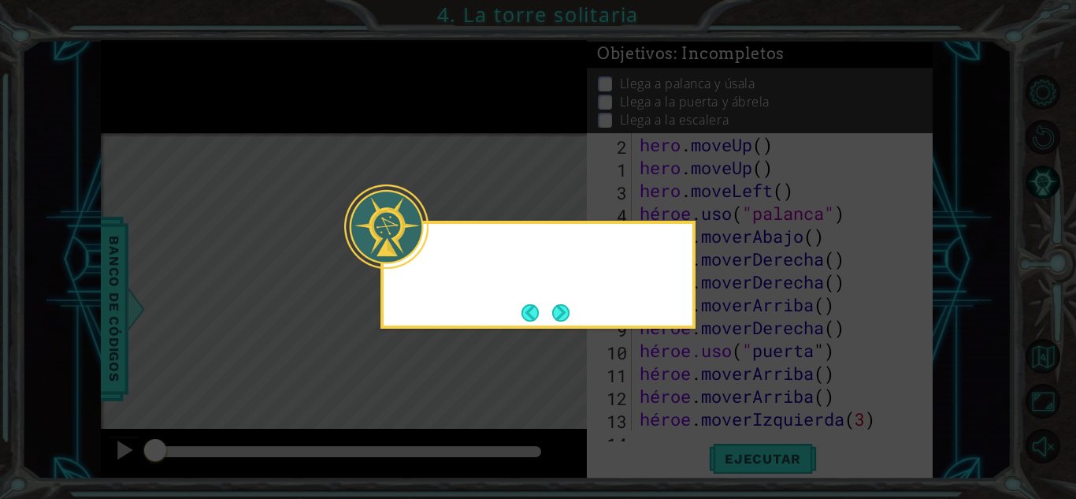
scroll to position [0, 0]
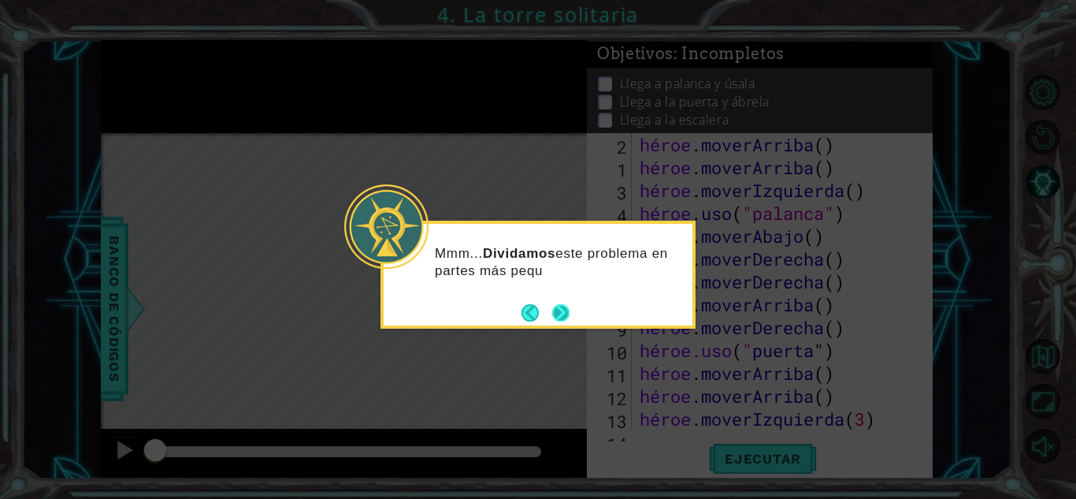
click at [562, 308] on button "Próximo" at bounding box center [561, 312] width 18 height 18
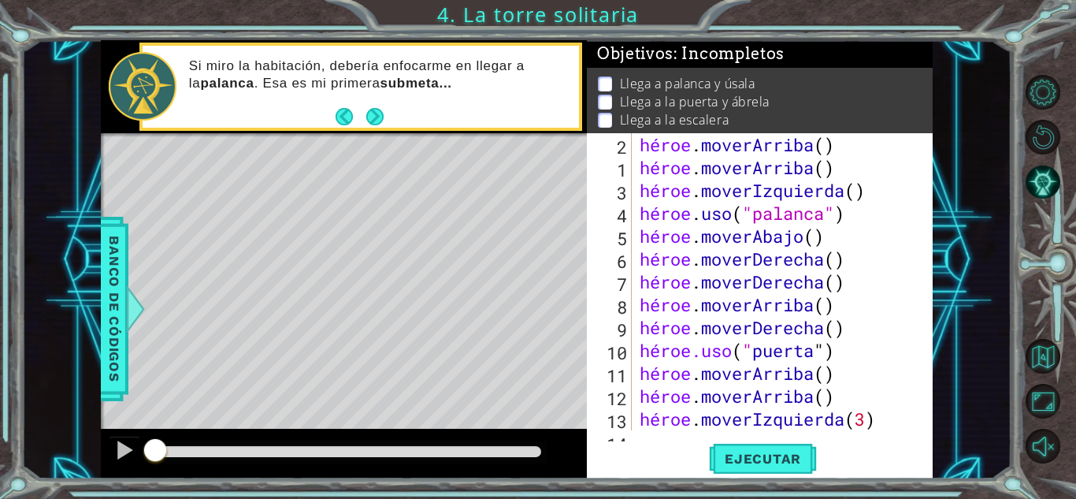
scroll to position [69, 0]
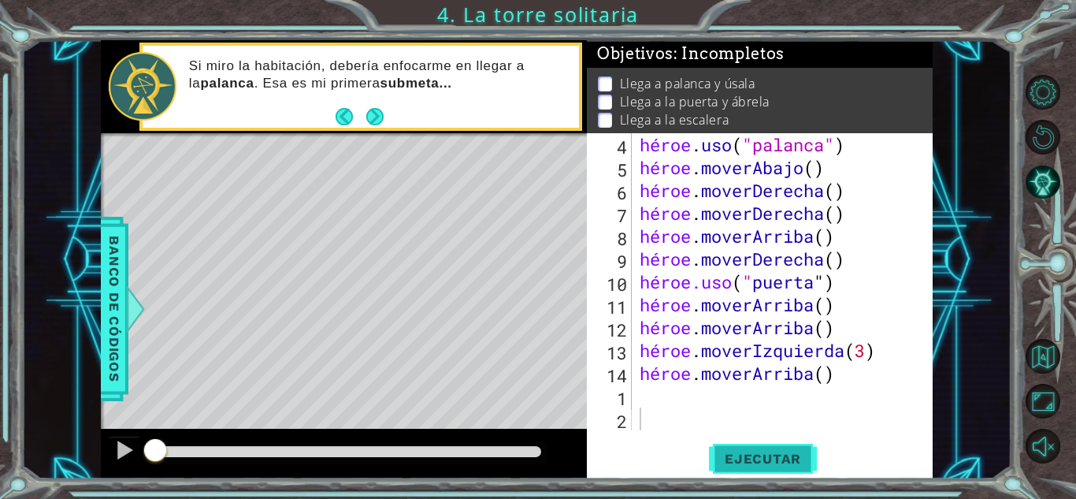
click at [754, 452] on font "Ejecutar" at bounding box center [763, 459] width 76 height 16
click at [761, 458] on font "Ejecutar" at bounding box center [763, 459] width 76 height 16
click at [761, 458] on body "1 [DEMOGRAPHIC_DATA] XXXXXXXXXXXXXXXXXXXXXXXXXXXXXXXXXXXXXXXXXXXXXXXXXXXXXXXXXX…" at bounding box center [538, 249] width 1076 height 499
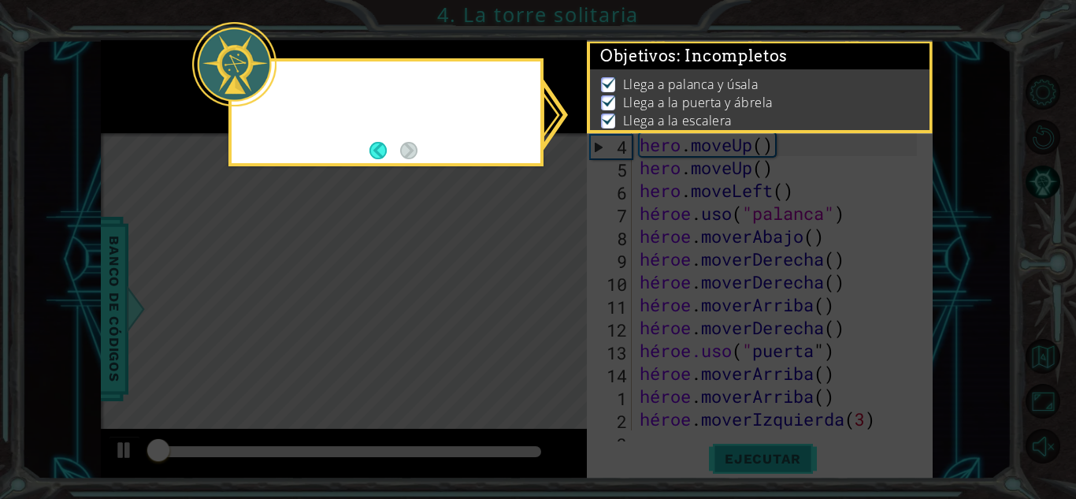
scroll to position [0, 0]
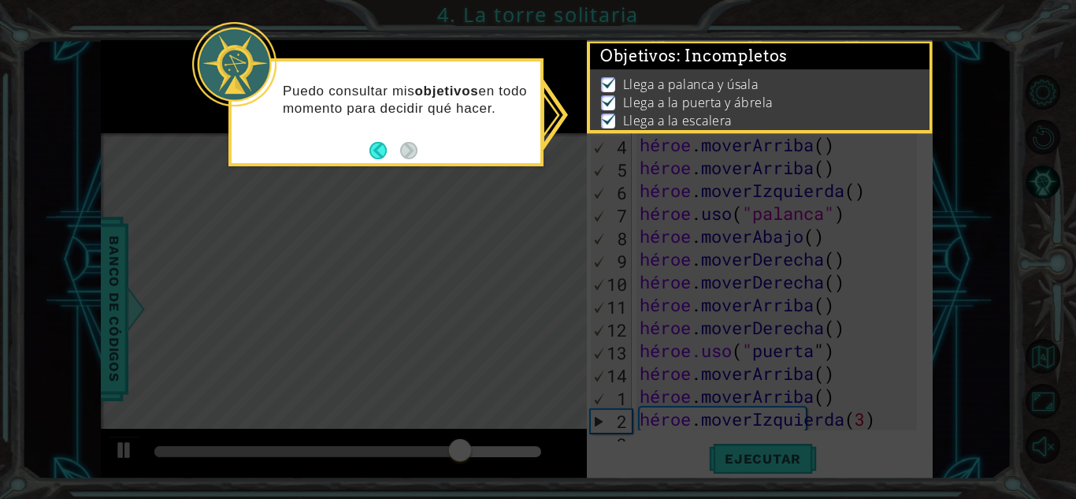
click at [784, 386] on icon at bounding box center [538, 249] width 1076 height 499
click at [387, 148] on button "Atrás" at bounding box center [384, 150] width 31 height 17
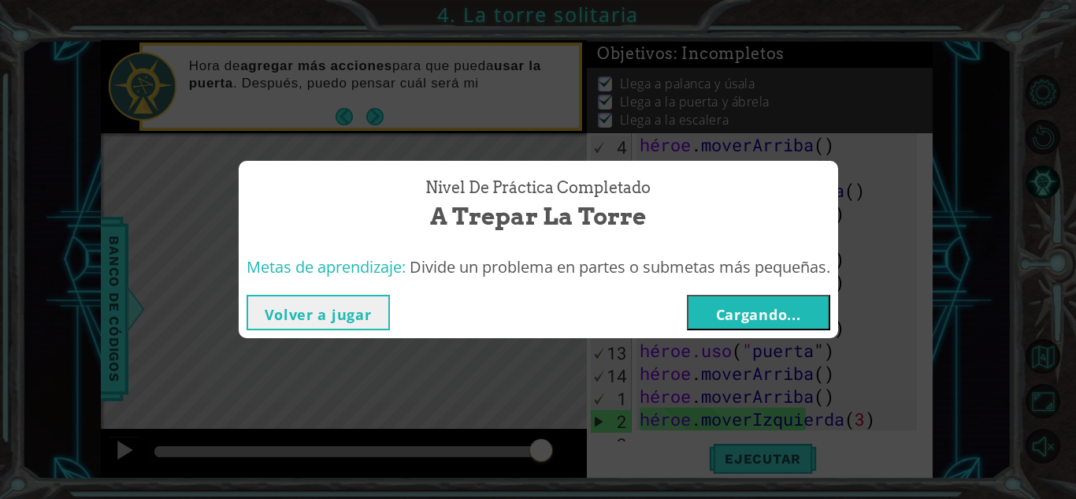
click at [729, 317] on font "Cargando..." at bounding box center [758, 314] width 85 height 19
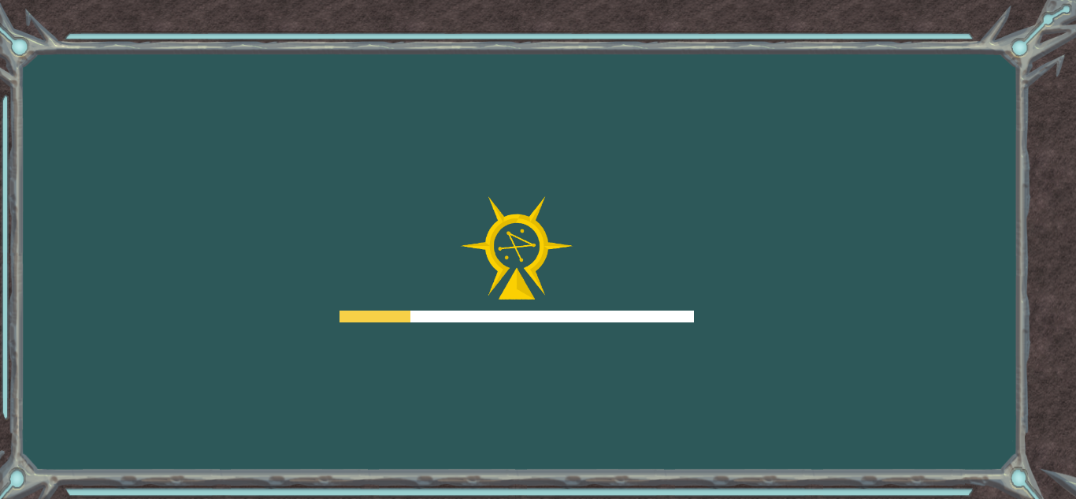
click at [722, 315] on div "Objetivos Error cargando del servidor Deberás unirte a un curso para jugar a es…" at bounding box center [538, 249] width 1076 height 499
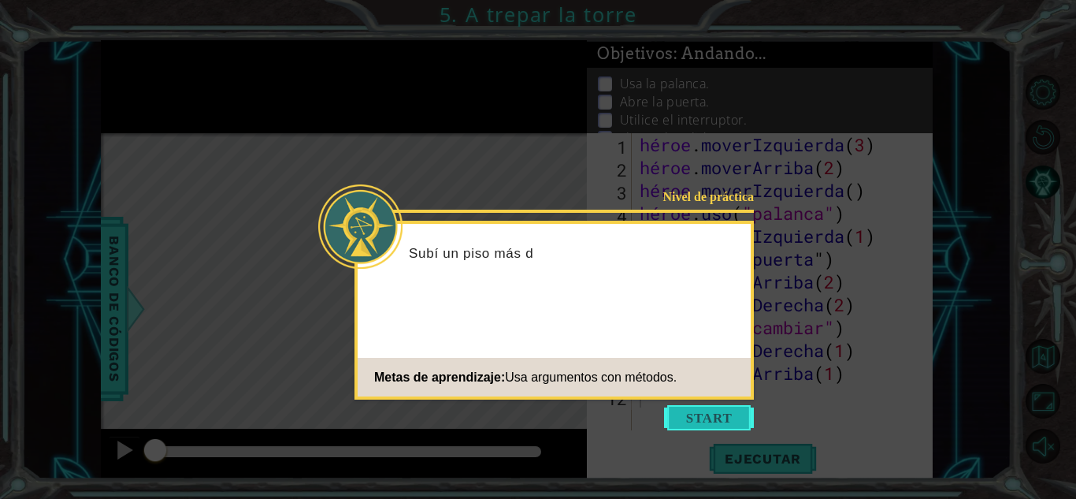
click at [690, 414] on button "Comenzar" at bounding box center [709, 417] width 90 height 25
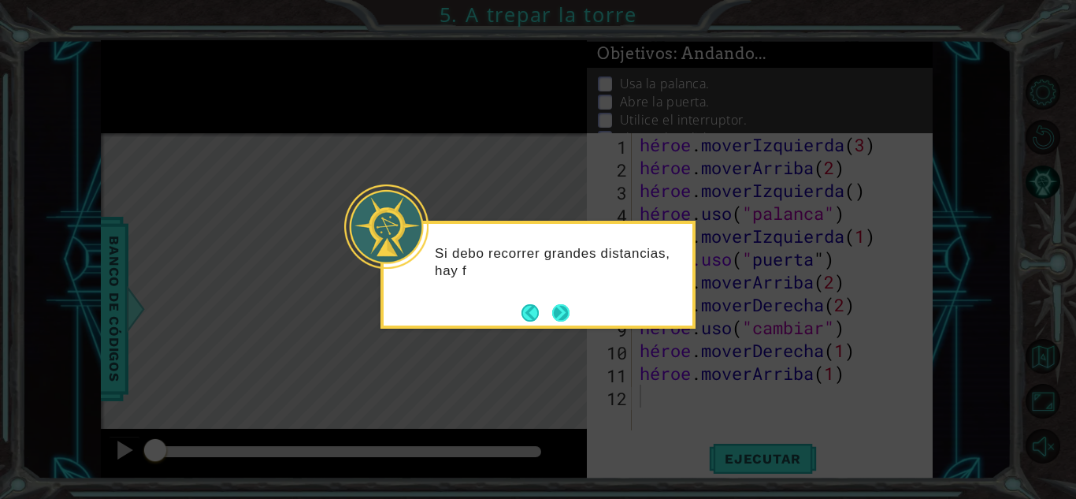
click at [556, 314] on button "Próximo" at bounding box center [560, 312] width 18 height 18
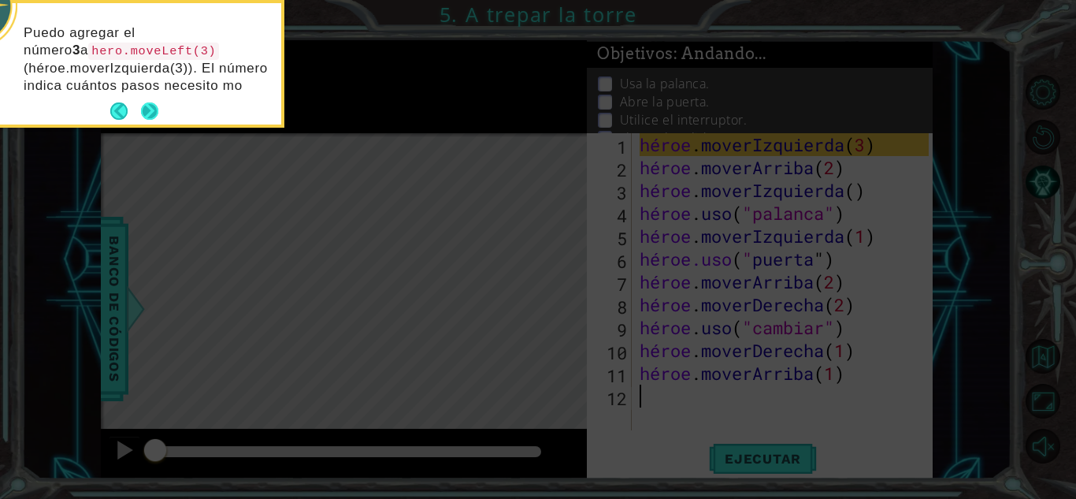
click at [150, 110] on div "Puedo agregar el número 3 a hero.moveLeft(3) (héroe.moverIzquierda(3)). El núme…" at bounding box center [126, 63] width 309 height 121
click at [148, 113] on button "Próximo" at bounding box center [149, 110] width 17 height 17
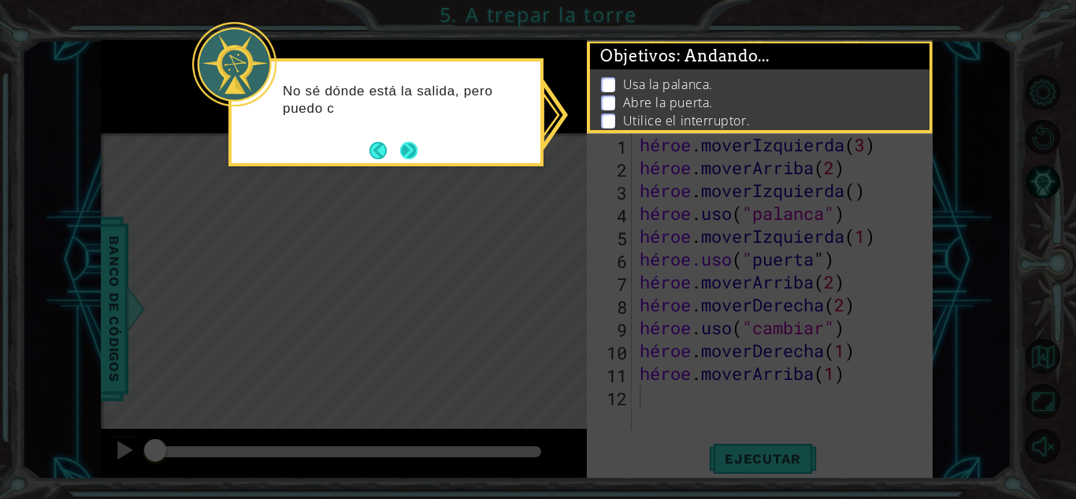
click at [396, 151] on footer at bounding box center [393, 151] width 48 height 24
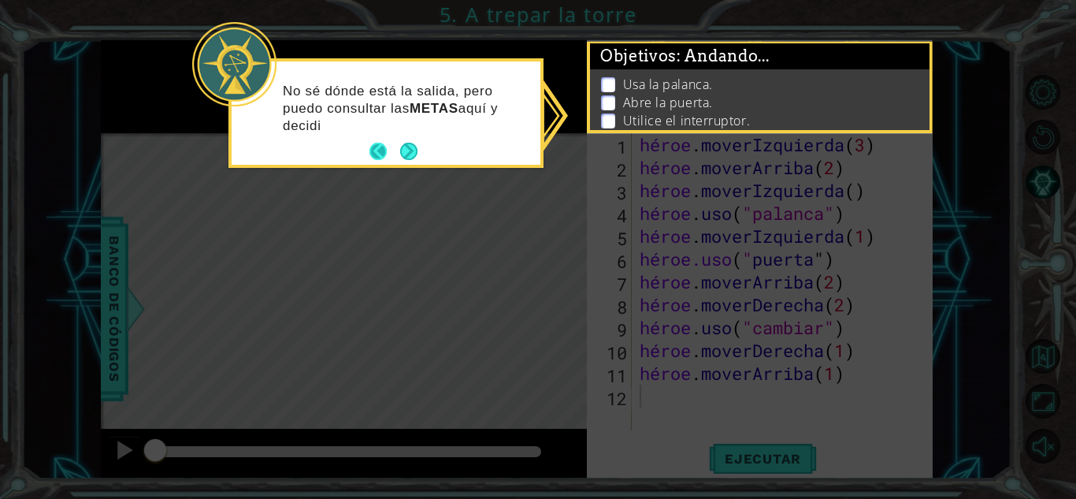
click at [396, 157] on button "Atrás" at bounding box center [384, 151] width 31 height 17
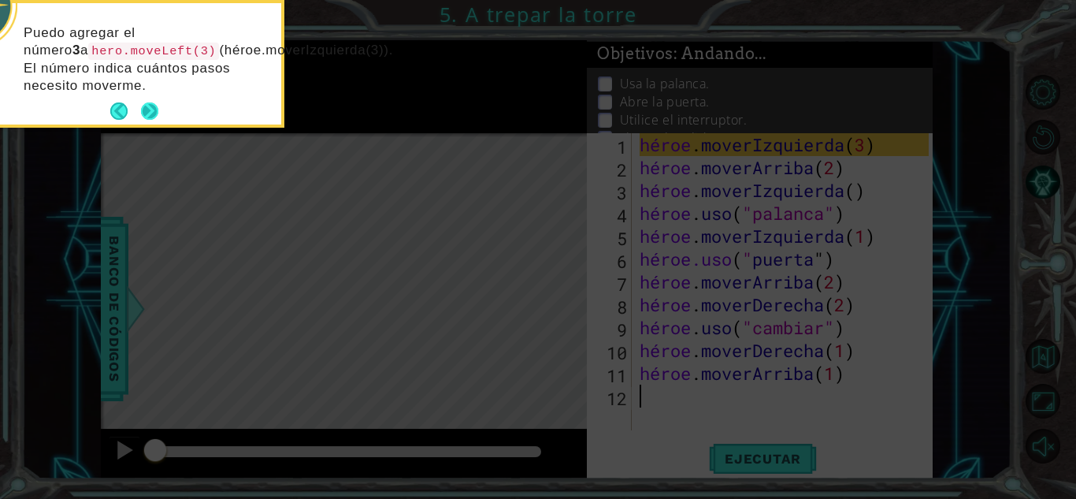
click at [146, 118] on button "Próximo" at bounding box center [149, 111] width 19 height 19
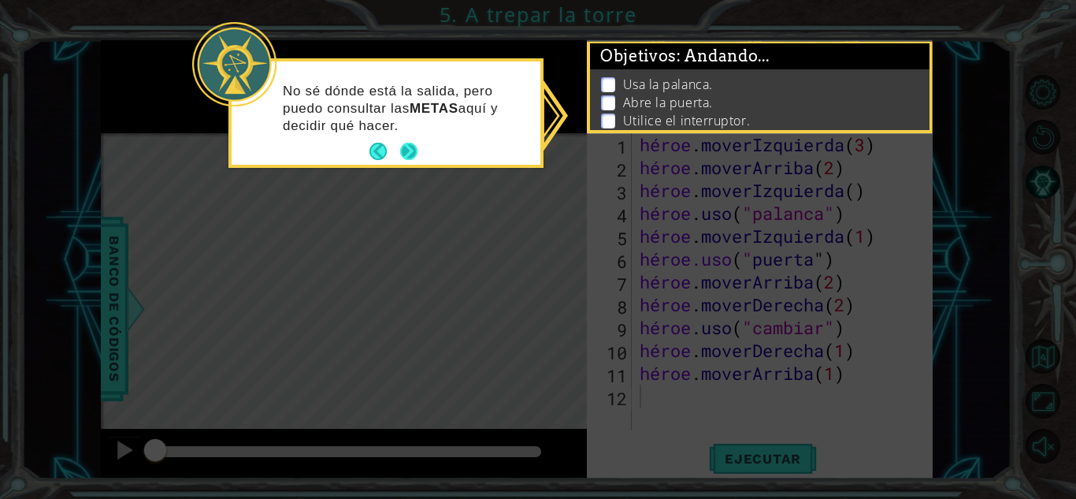
click at [415, 143] on button "Próximo" at bounding box center [409, 152] width 18 height 18
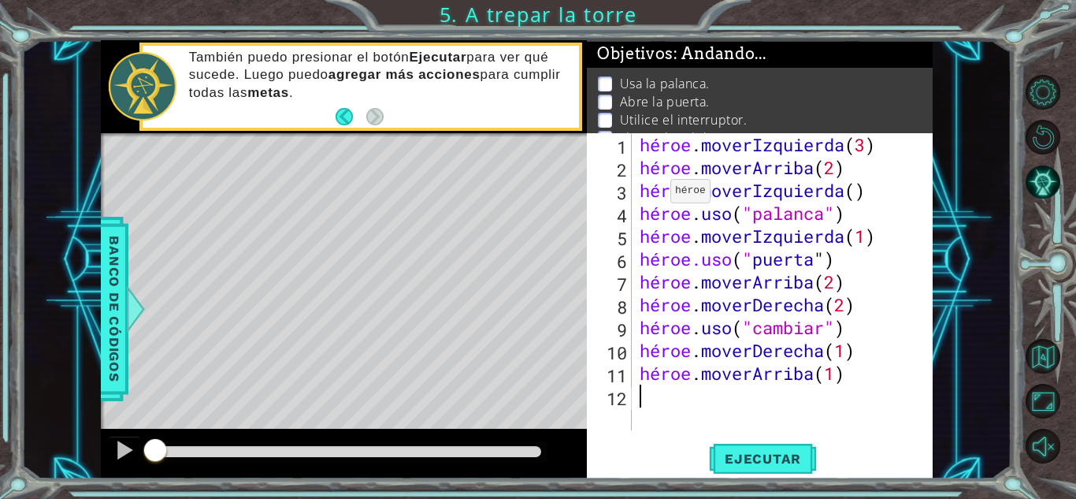
click at [440, 243] on div "Mapa de niveles" at bounding box center [465, 365] width 728 height 464
